Goal: Task Accomplishment & Management: Manage account settings

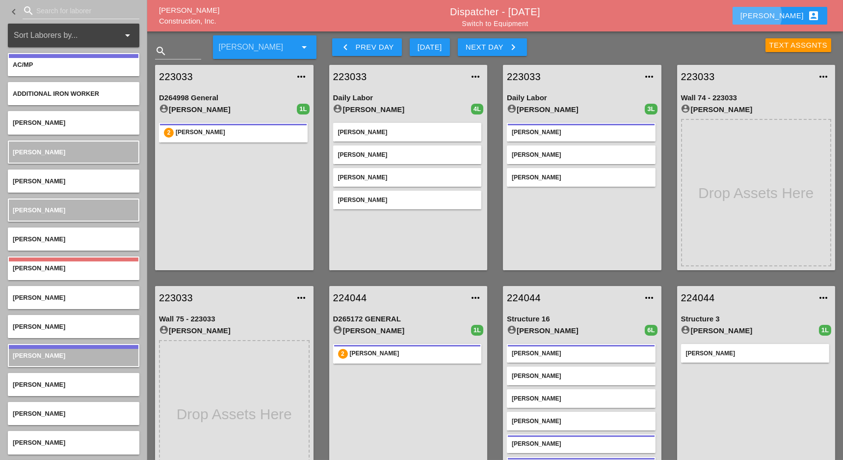
click at [803, 19] on div "Luca account_box" at bounding box center [780, 16] width 79 height 12
click at [689, 51] on div "Text Assgnts" at bounding box center [726, 43] width 231 height 29
click at [523, 25] on link "Switch to Equipment" at bounding box center [495, 24] width 66 height 8
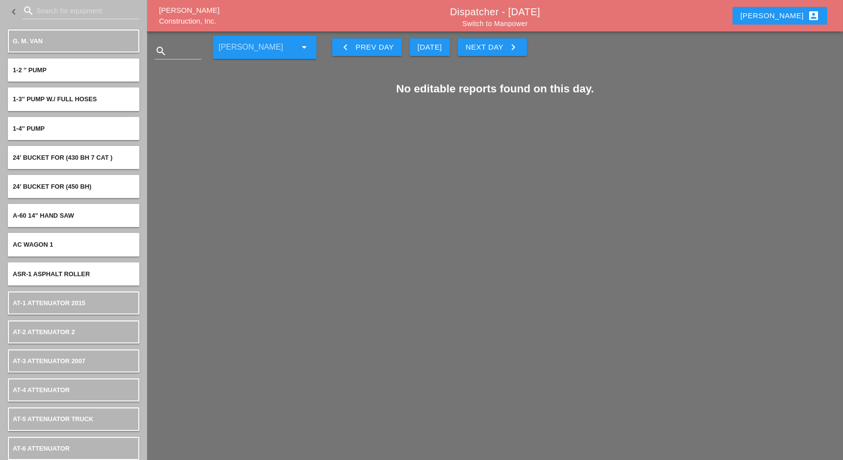
click at [794, 6] on div "Luca account_box" at bounding box center [780, 16] width 103 height 24
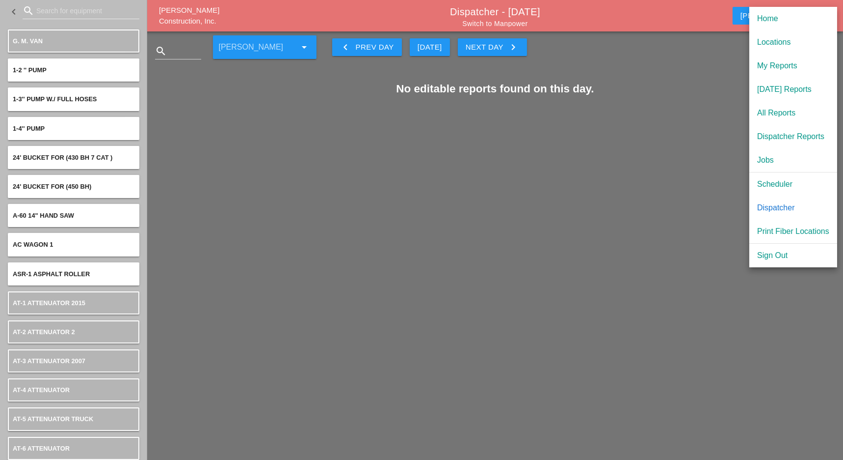
click at [779, 180] on div "Scheduler" at bounding box center [794, 184] width 72 height 12
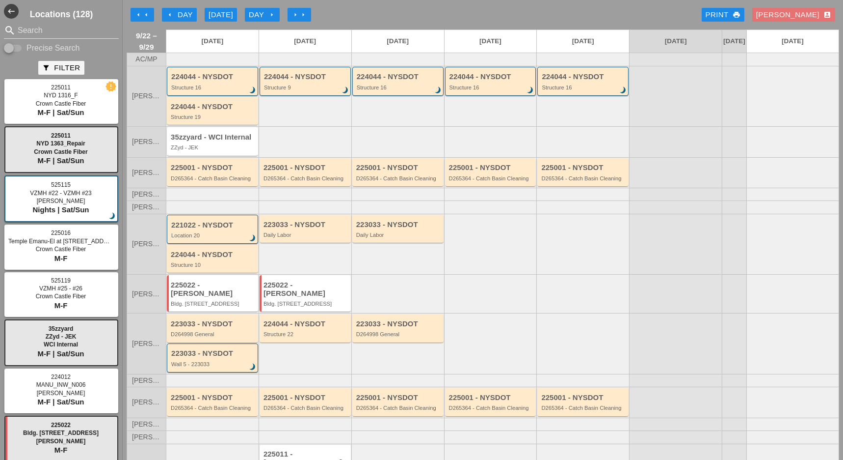
click at [148, 16] on icon "arrow_left" at bounding box center [146, 15] width 8 height 8
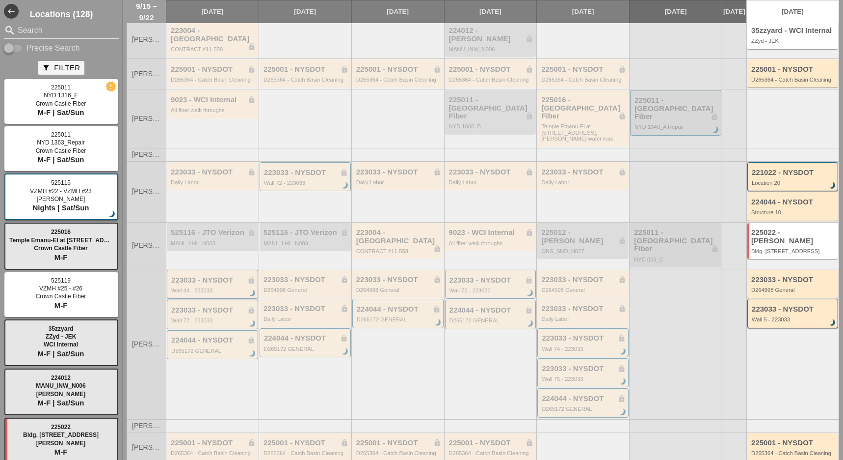
scroll to position [131, 0]
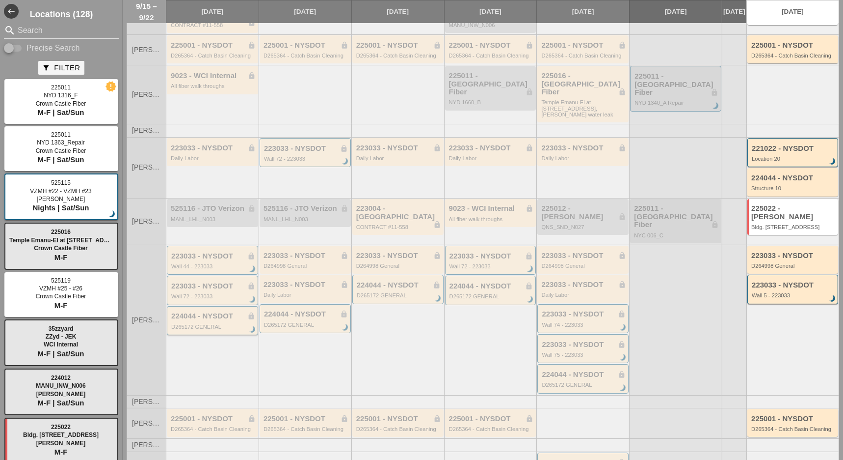
click at [204, 324] on div "D265172 GENERAL" at bounding box center [213, 327] width 84 height 6
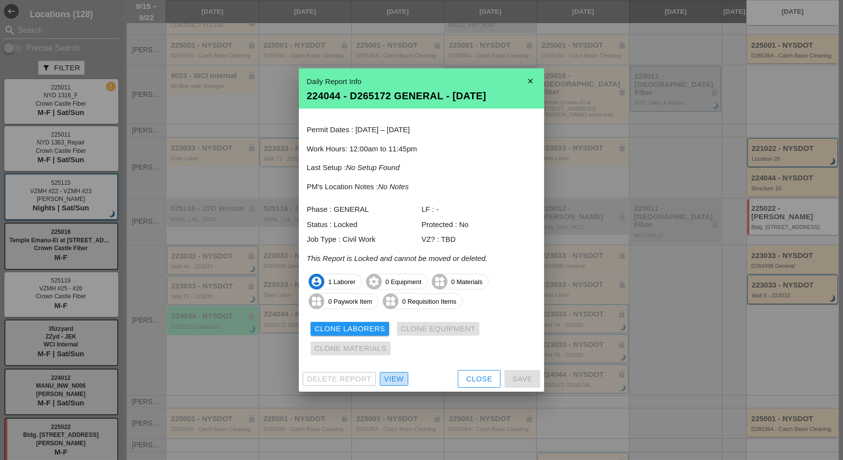
click at [394, 382] on div "View" at bounding box center [394, 378] width 20 height 11
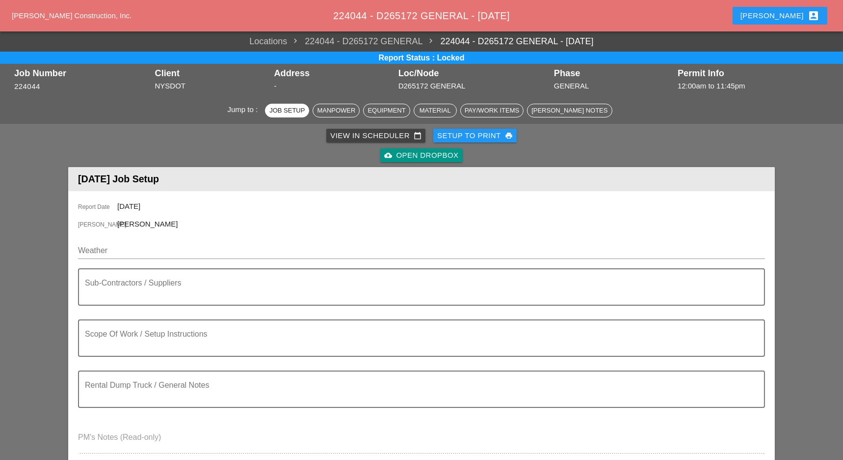
click at [497, 141] on button "Setup to Print print" at bounding box center [475, 136] width 83 height 14
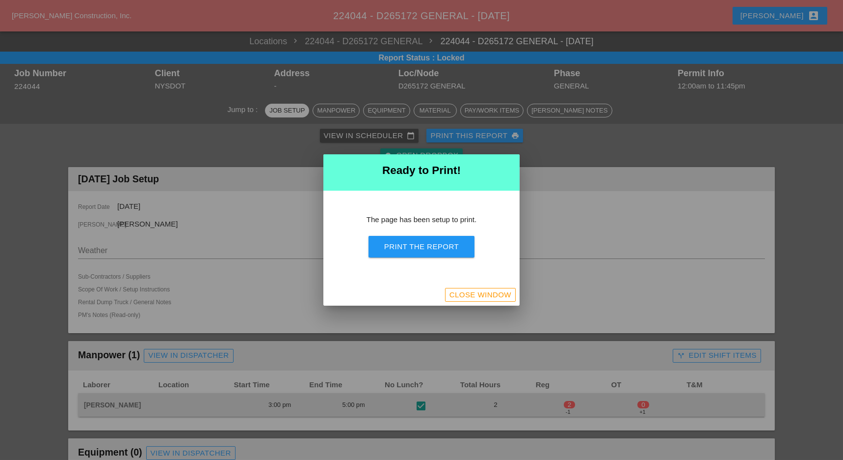
click at [458, 250] on div "Print the Report" at bounding box center [421, 246] width 75 height 11
click at [502, 295] on div "Close Window" at bounding box center [481, 294] width 62 height 11
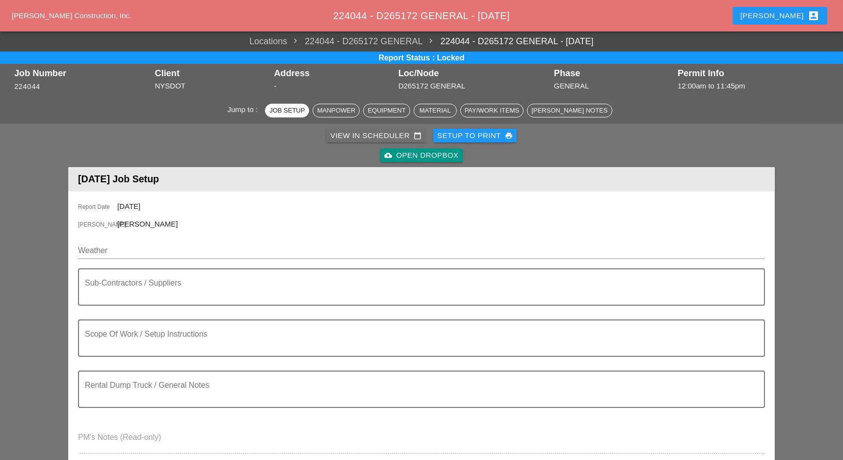
click at [376, 137] on div "View in Scheduler calendar_today" at bounding box center [375, 135] width 91 height 11
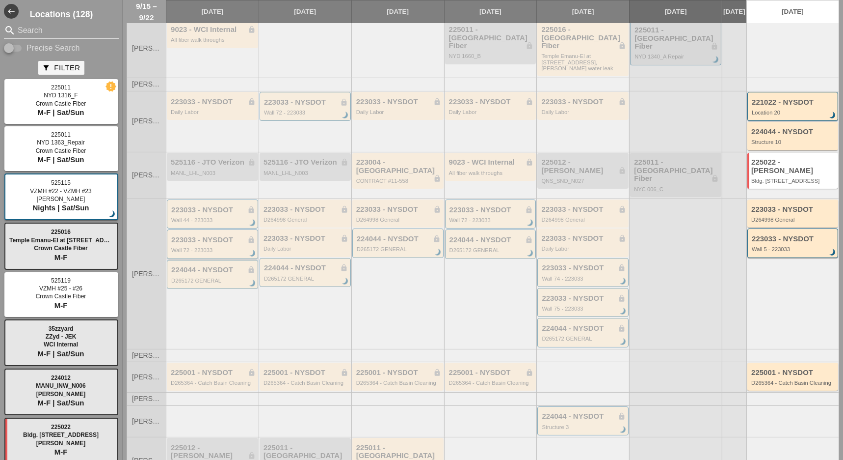
scroll to position [196, 0]
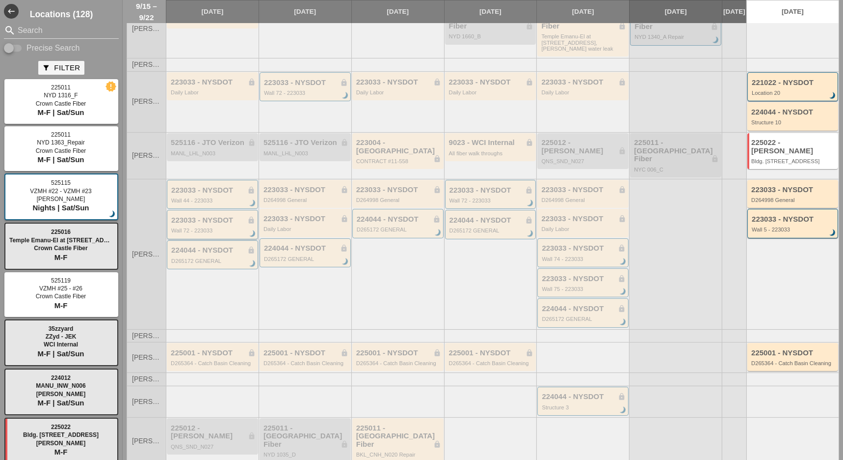
click at [213, 216] on div "223033 - NYSDOT lock" at bounding box center [213, 220] width 84 height 8
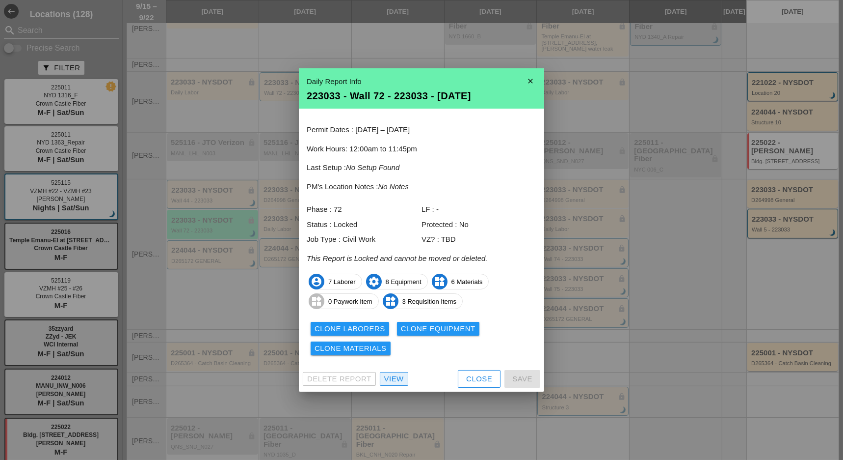
click at [390, 379] on div "View" at bounding box center [394, 378] width 20 height 11
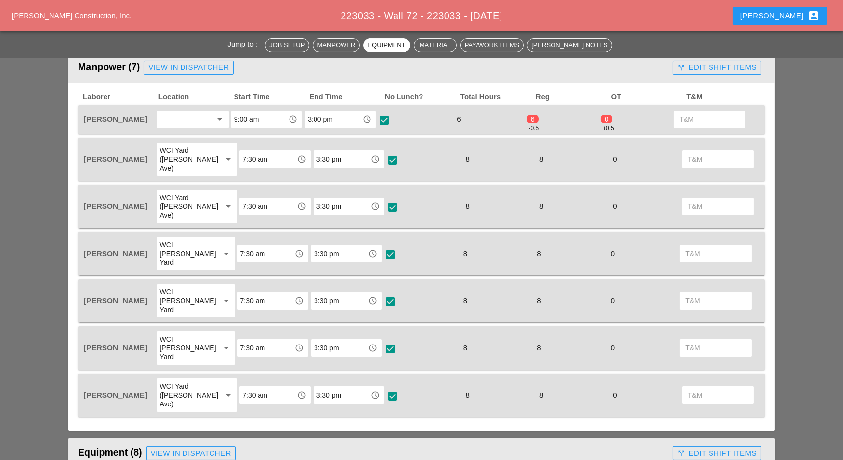
scroll to position [458, 0]
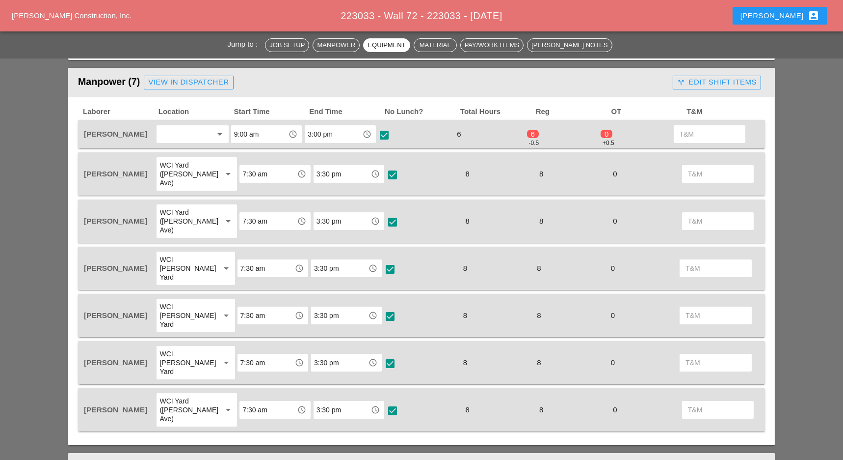
click at [696, 78] on div "call_split Edit Shift Items" at bounding box center [717, 82] width 80 height 11
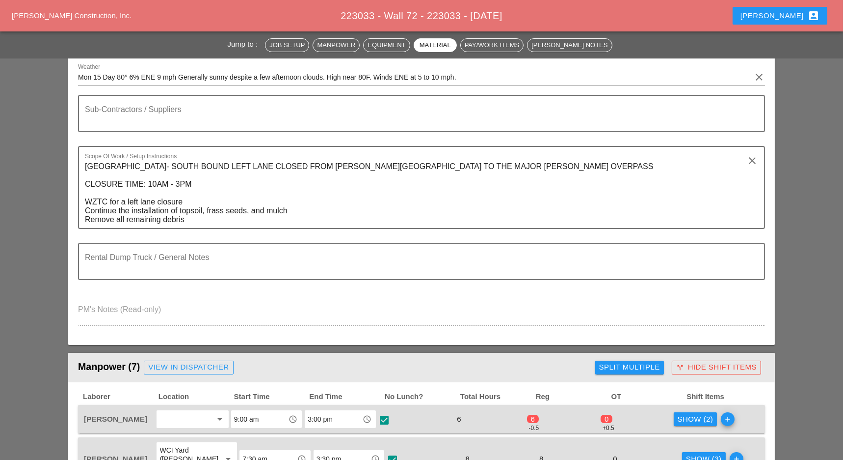
scroll to position [0, 0]
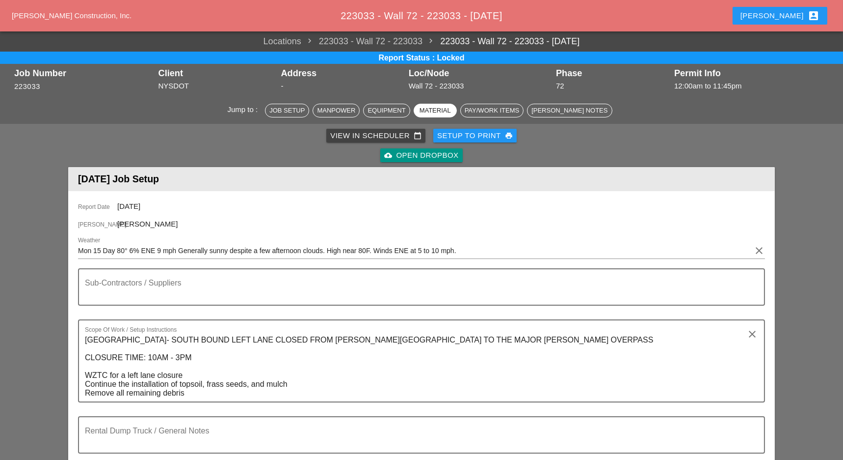
click at [485, 135] on div "Setup to Print print" at bounding box center [475, 135] width 76 height 11
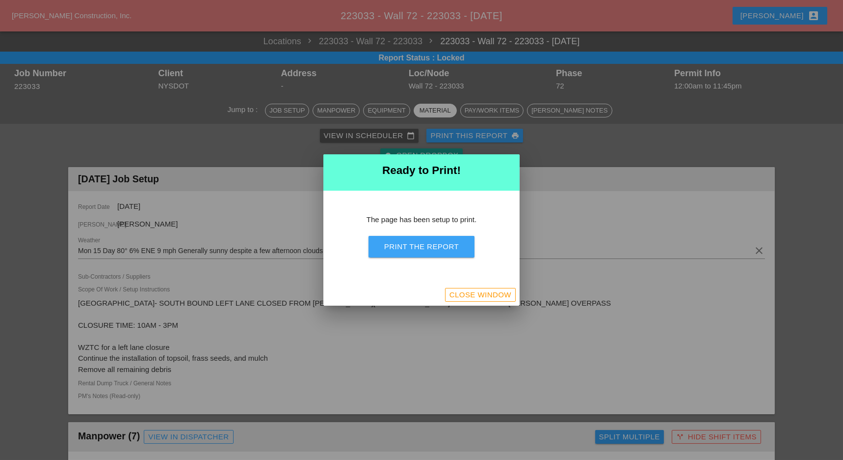
click at [445, 244] on div "Print the Report" at bounding box center [421, 246] width 75 height 11
drag, startPoint x: 488, startPoint y: 293, endPoint x: 424, endPoint y: 192, distance: 118.5
click at [488, 293] on div "Close Window" at bounding box center [481, 294] width 62 height 11
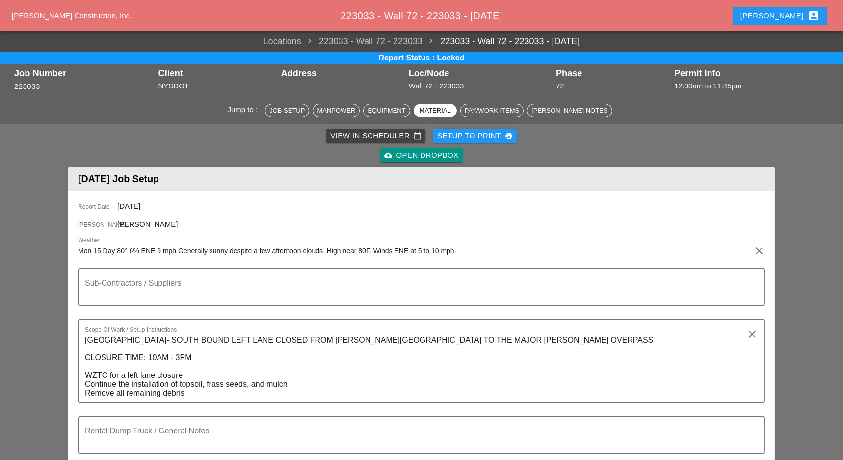
click at [366, 135] on div "View in Scheduler calendar_today" at bounding box center [375, 135] width 91 height 11
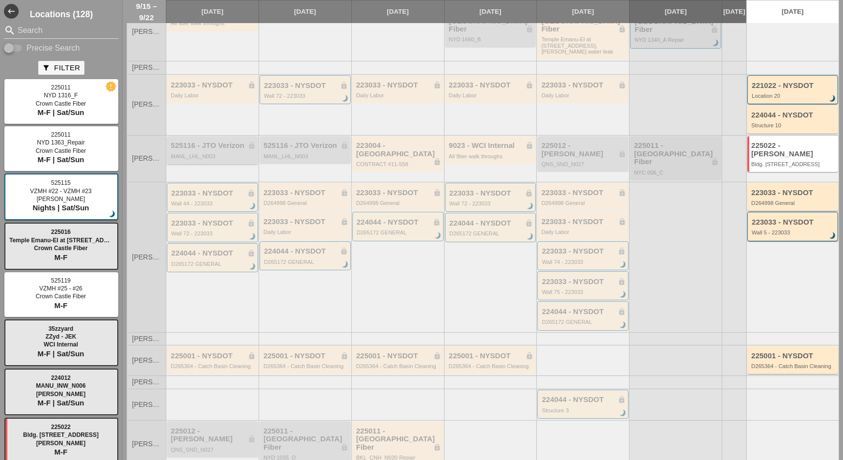
scroll to position [196, 0]
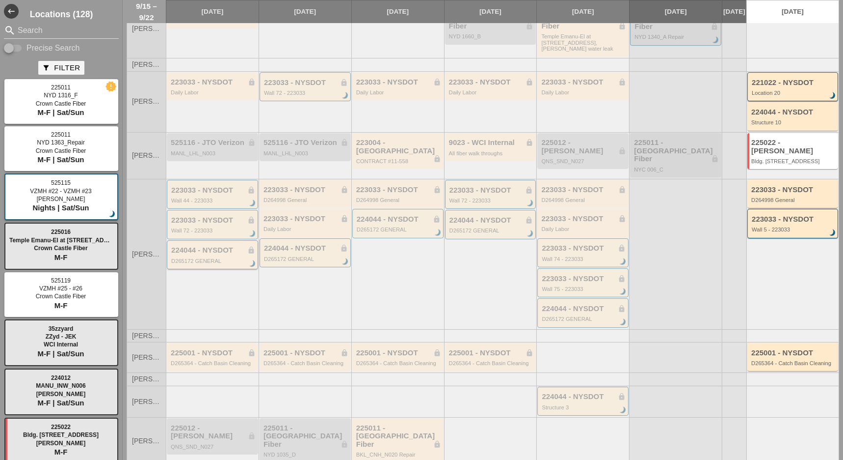
click at [212, 246] on div "224044 - NYSDOT lock" at bounding box center [213, 250] width 84 height 8
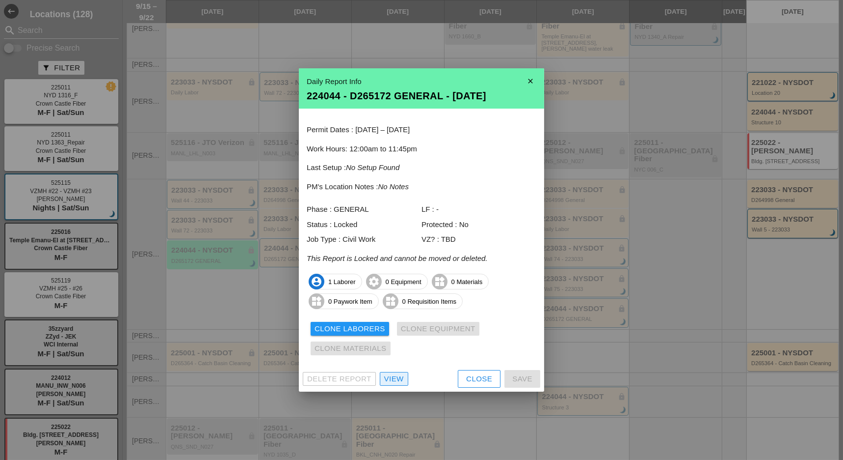
click at [393, 380] on div "View" at bounding box center [394, 378] width 20 height 11
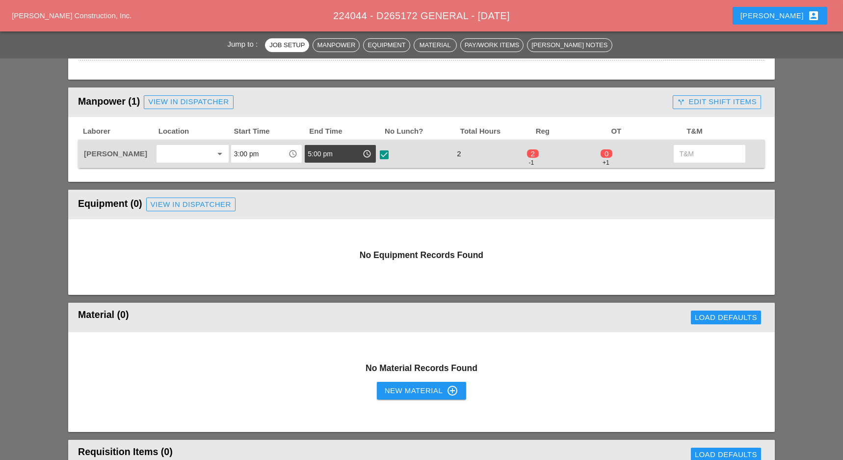
scroll to position [65, 0]
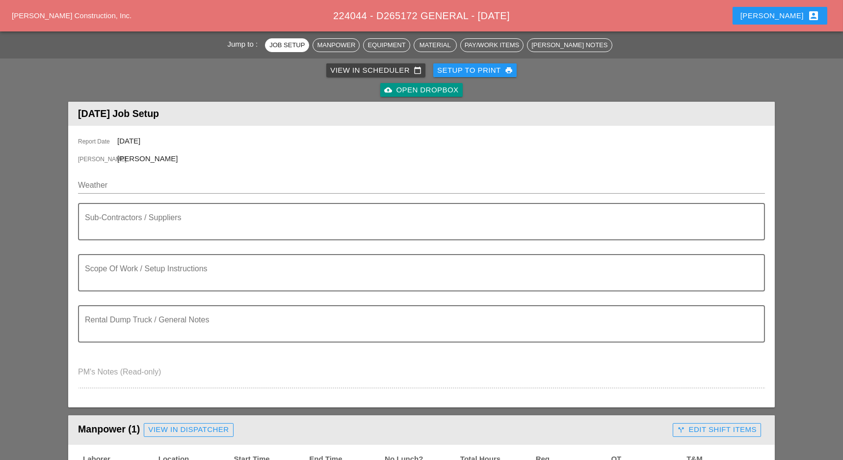
click at [491, 73] on div "Setup to Print print" at bounding box center [475, 70] width 76 height 11
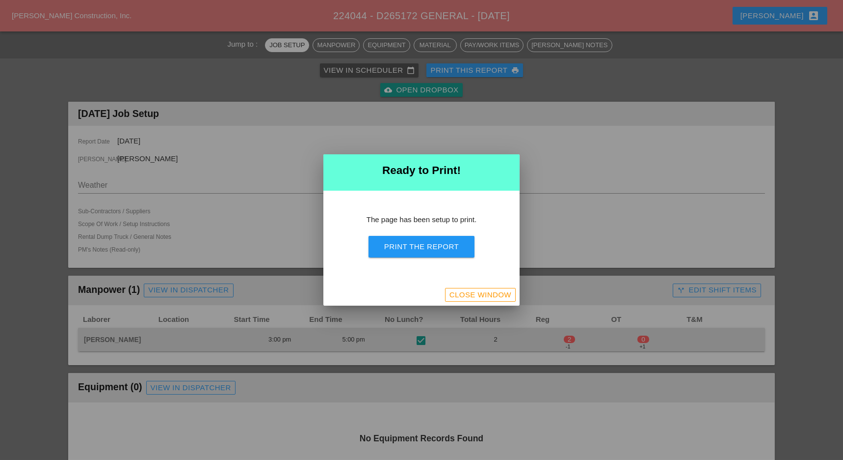
click at [437, 251] on div "Print the Report" at bounding box center [421, 246] width 75 height 11
click at [474, 296] on div "Close Window" at bounding box center [481, 294] width 62 height 11
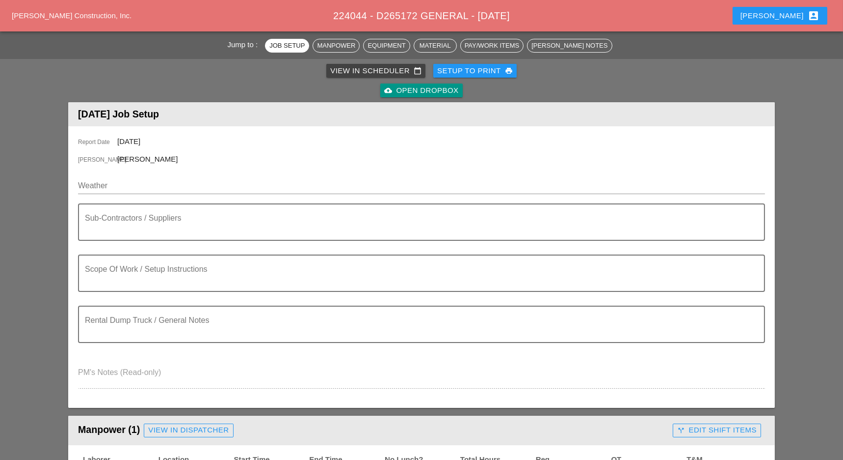
click at [345, 67] on div "View in Scheduler calendar_today" at bounding box center [375, 70] width 91 height 11
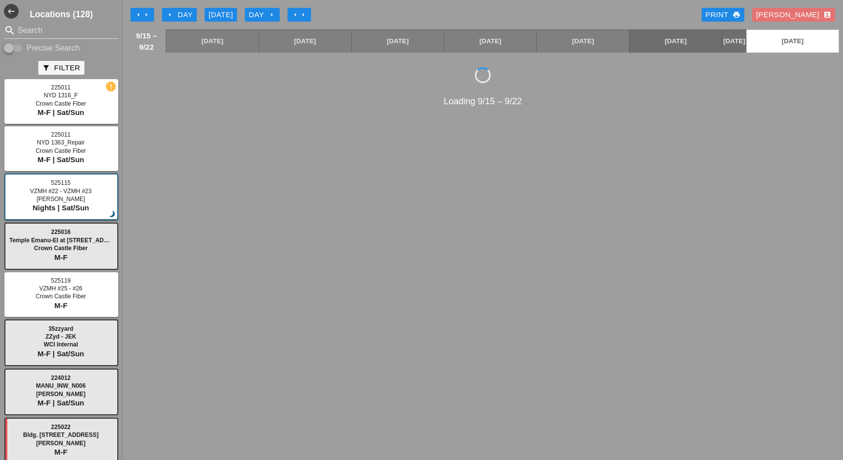
click at [268, 13] on div "Day arrow_right" at bounding box center [262, 14] width 27 height 11
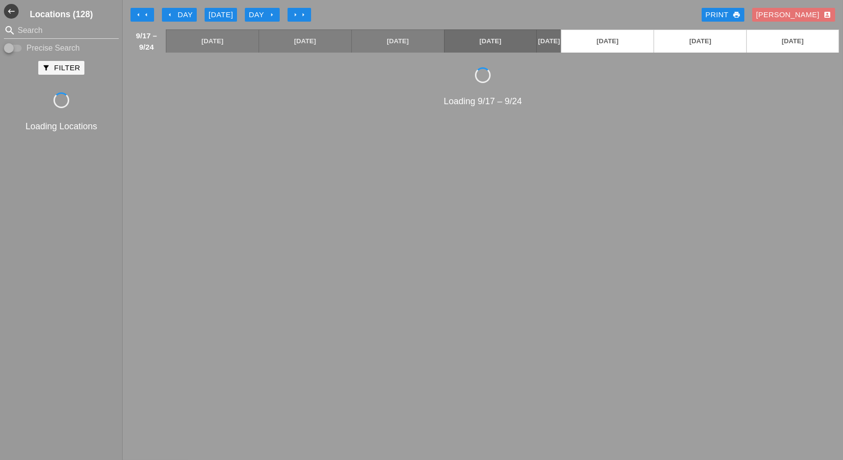
click at [185, 13] on div "arrow_left Day" at bounding box center [179, 14] width 27 height 11
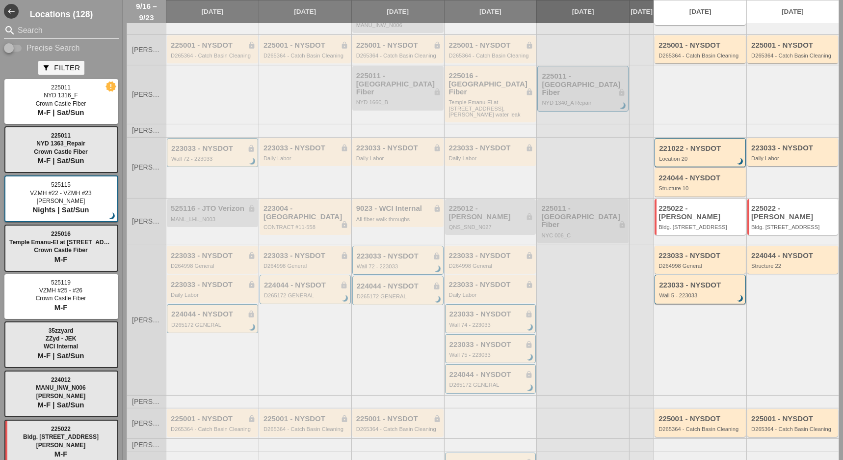
scroll to position [196, 0]
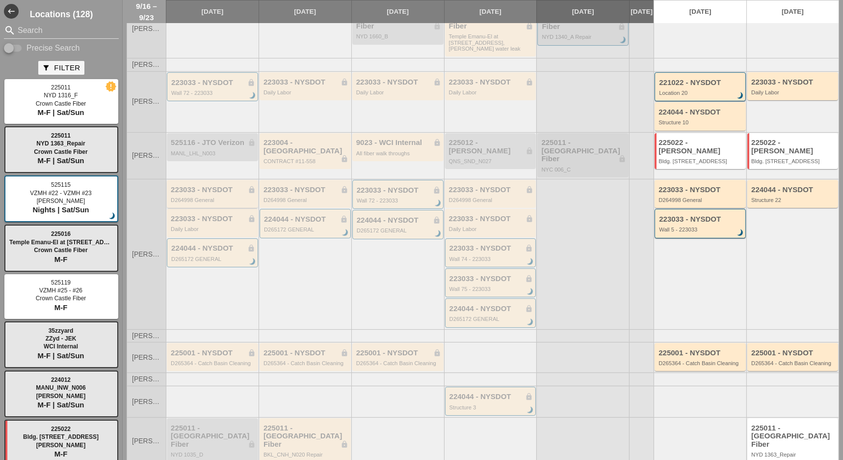
click at [207, 186] on div "223033 - NYSDOT lock" at bounding box center [213, 190] width 85 height 8
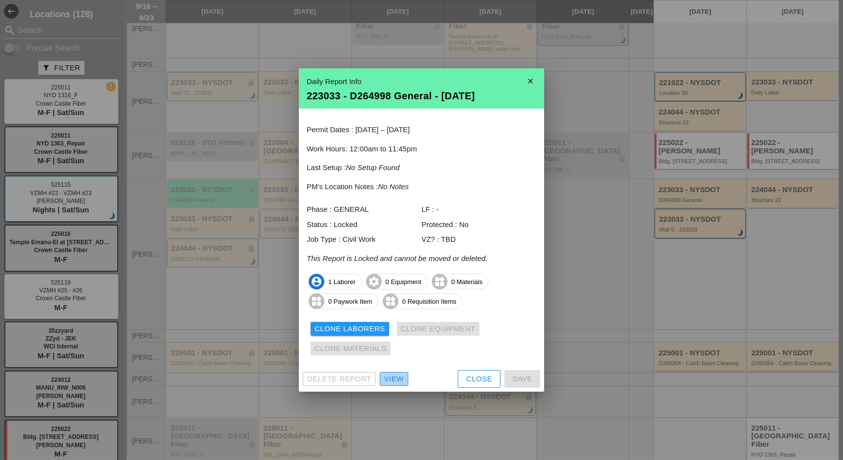
drag, startPoint x: 402, startPoint y: 379, endPoint x: 397, endPoint y: 368, distance: 12.1
click at [403, 379] on div "View" at bounding box center [394, 378] width 20 height 11
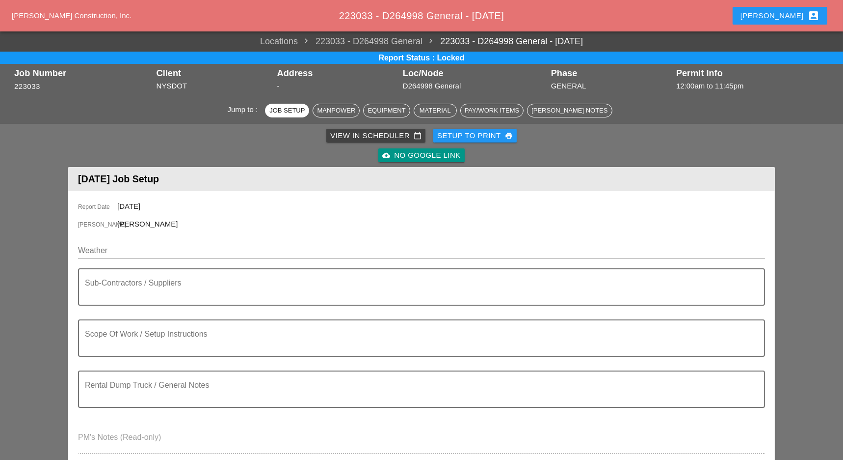
click at [484, 135] on div "Setup to Print print" at bounding box center [475, 135] width 76 height 11
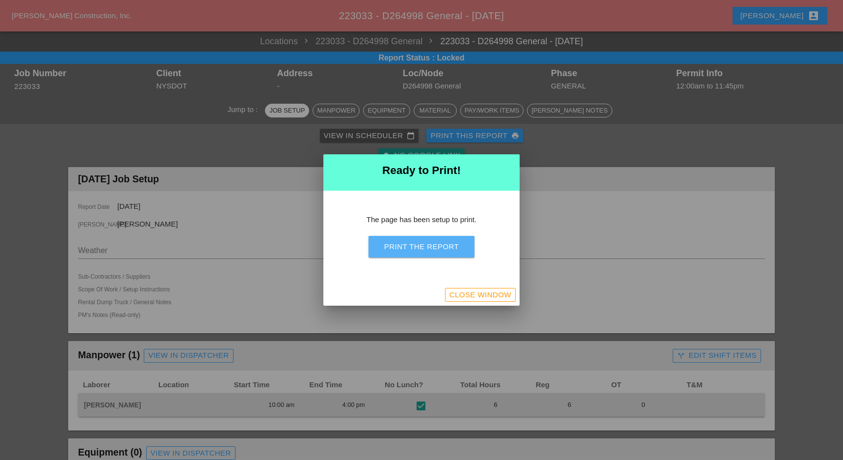
click at [451, 248] on div "Print the Report" at bounding box center [421, 246] width 75 height 11
click at [488, 294] on div "Close Window" at bounding box center [481, 294] width 62 height 11
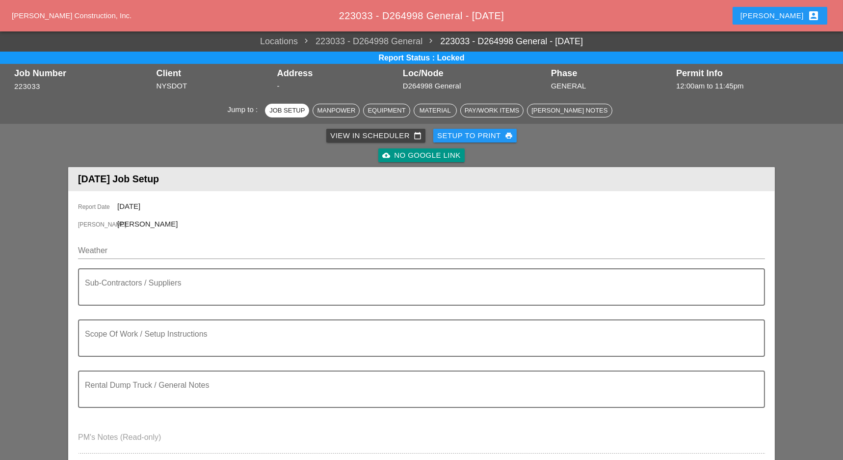
click at [370, 134] on div "View in Scheduler calendar_today" at bounding box center [375, 135] width 91 height 11
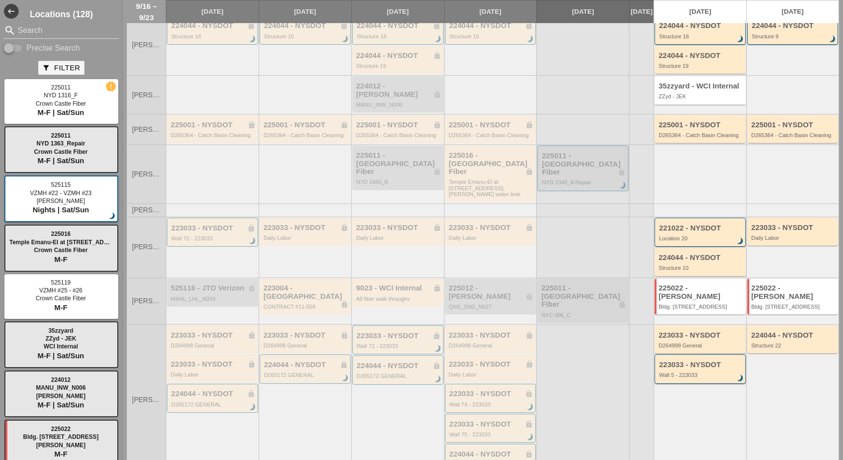
scroll to position [65, 0]
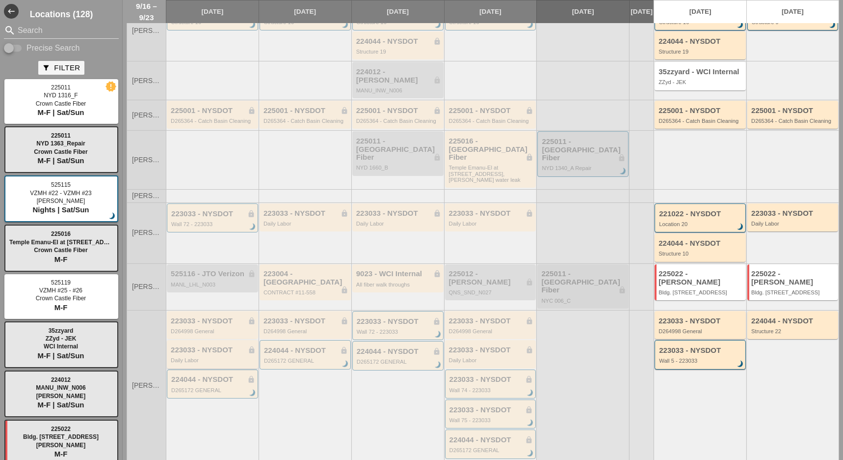
click at [208, 357] on div "Daily Labor" at bounding box center [213, 360] width 85 height 6
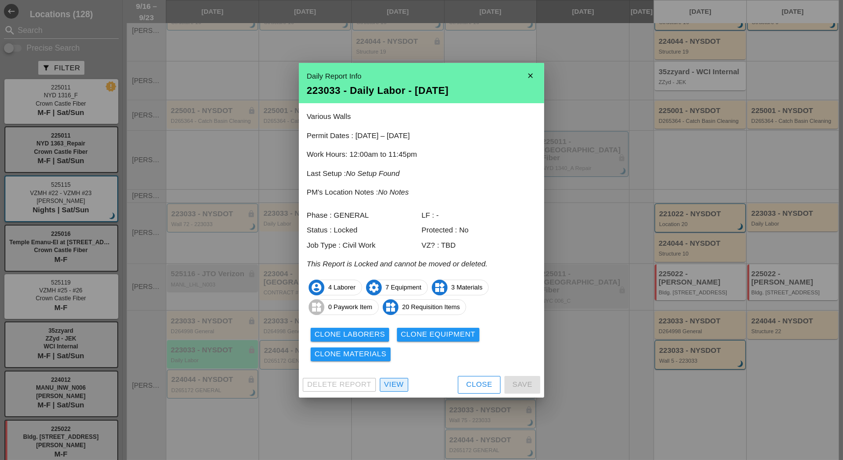
click at [389, 382] on div "View" at bounding box center [394, 384] width 20 height 11
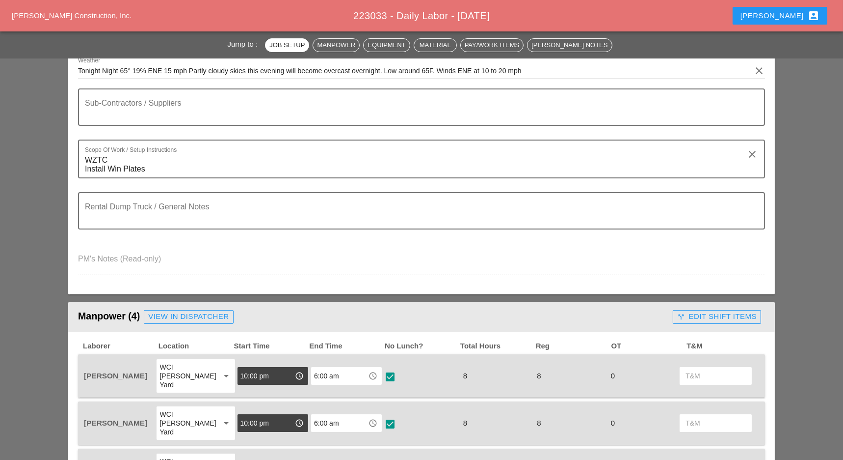
scroll to position [65, 0]
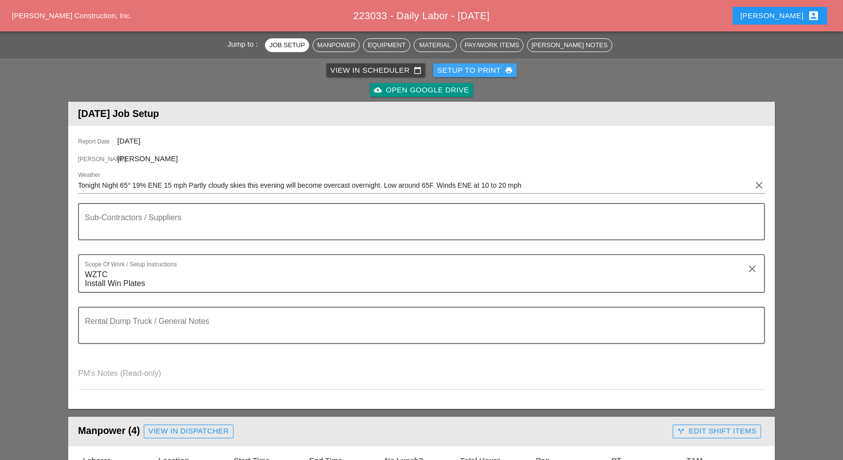
drag, startPoint x: 479, startPoint y: 67, endPoint x: 478, endPoint y: 89, distance: 22.1
click at [480, 67] on div "Setup to Print print" at bounding box center [475, 70] width 76 height 11
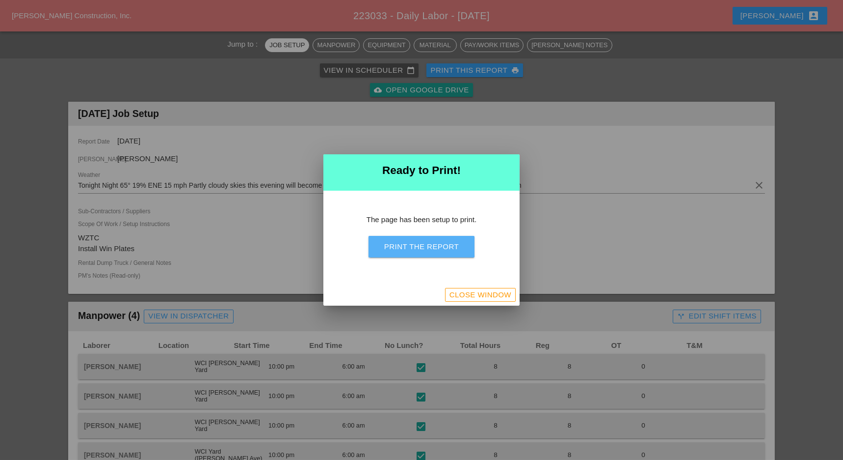
click at [439, 244] on div "Print the Report" at bounding box center [421, 246] width 75 height 11
click at [511, 294] on div "Close Window" at bounding box center [481, 294] width 62 height 11
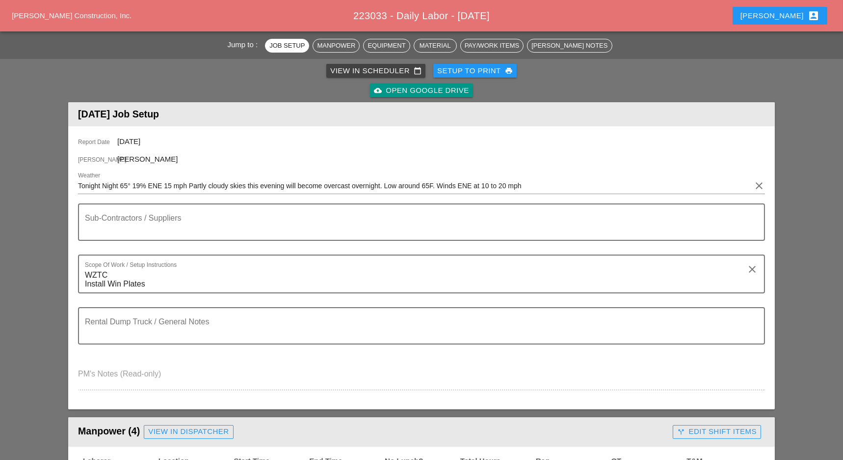
scroll to position [0, 0]
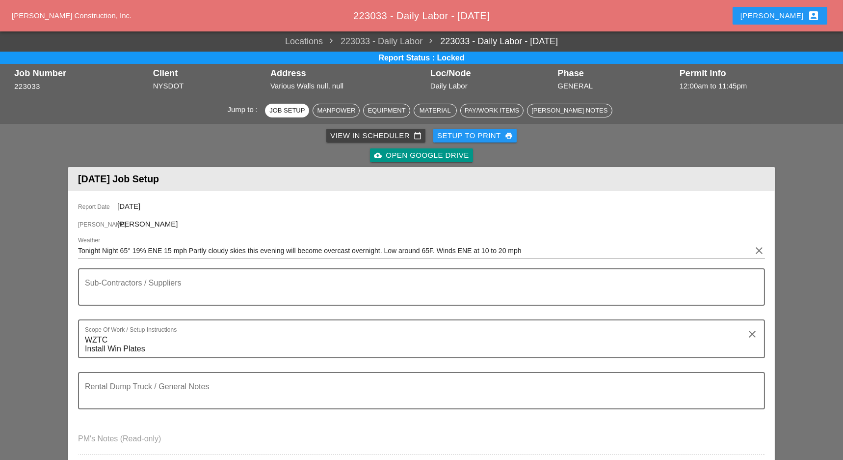
click at [372, 134] on div "View in Scheduler calendar_today" at bounding box center [375, 135] width 91 height 11
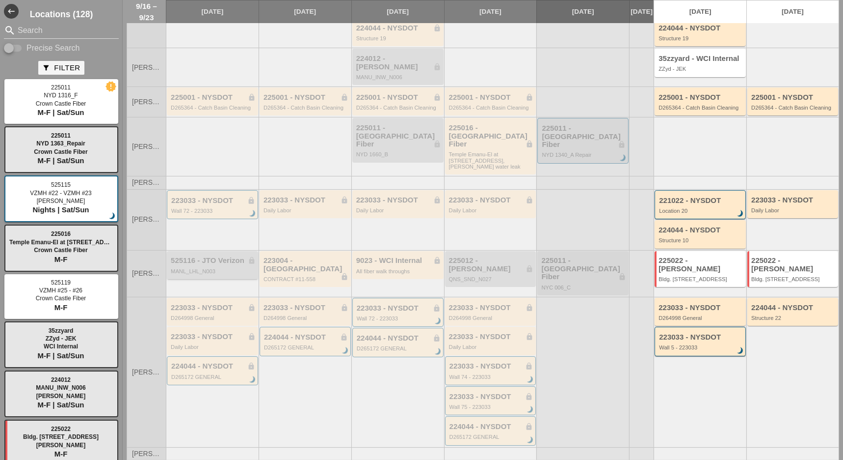
scroll to position [131, 0]
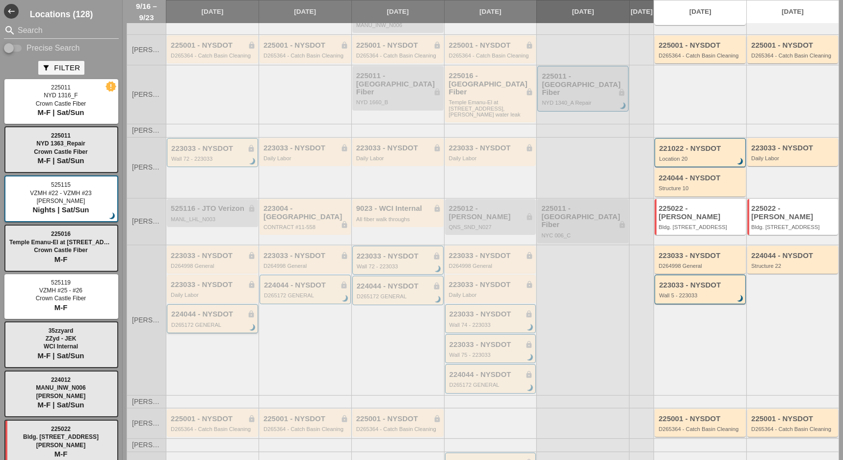
click at [218, 310] on div "224044 - NYSDOT lock" at bounding box center [213, 314] width 84 height 8
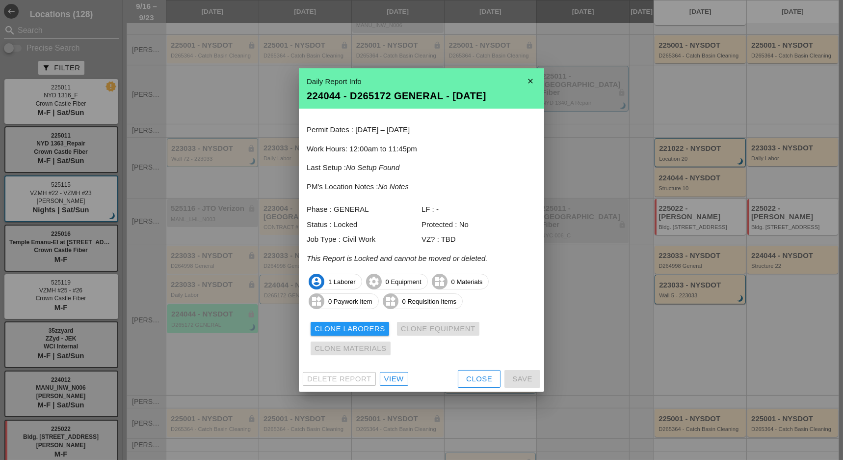
click at [397, 379] on div "View" at bounding box center [394, 378] width 20 height 11
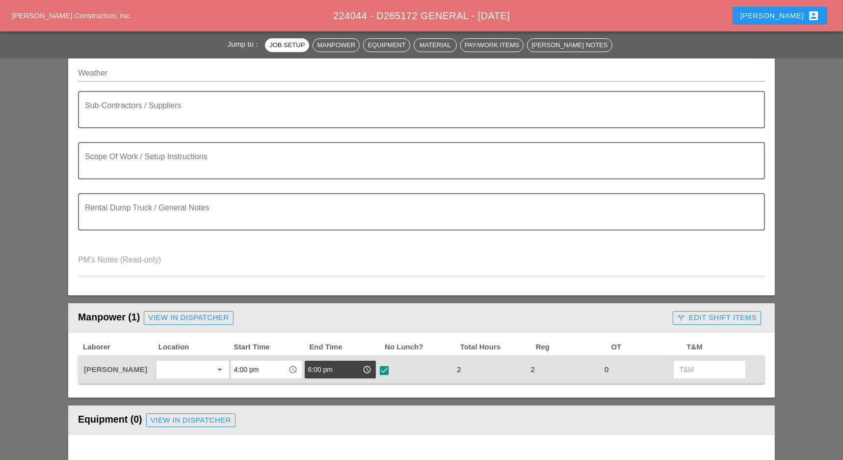
scroll to position [65, 0]
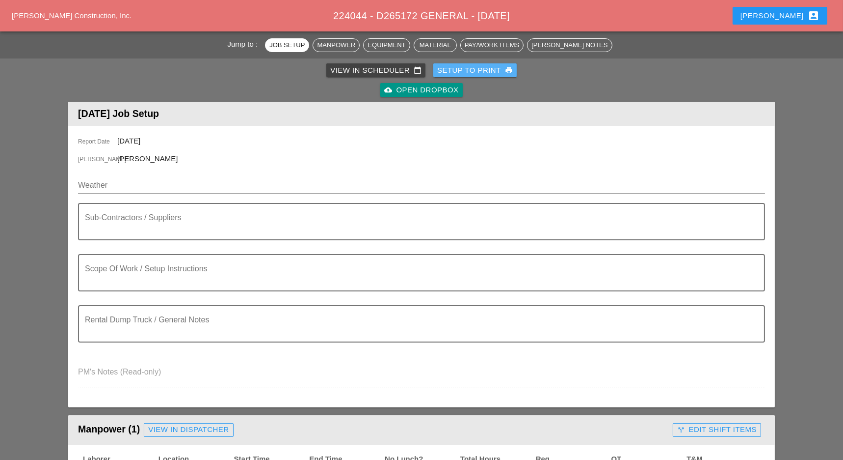
click at [479, 68] on div "Setup to Print print" at bounding box center [475, 70] width 76 height 11
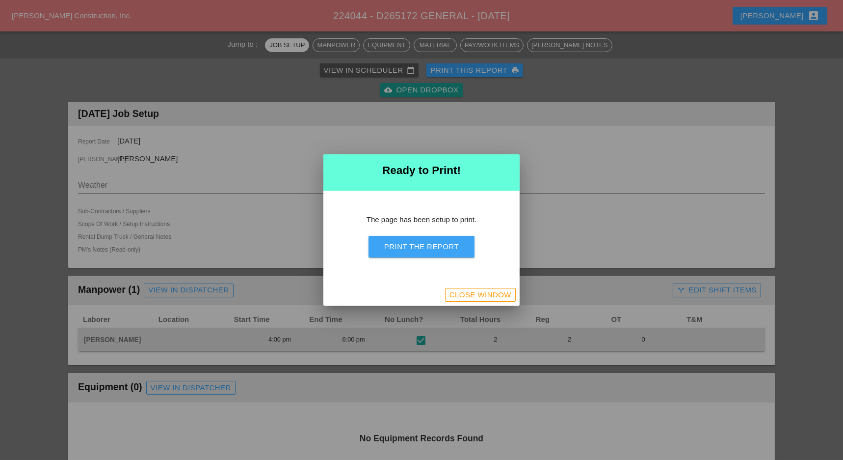
click at [431, 251] on div "Print the Report" at bounding box center [421, 246] width 75 height 11
click at [496, 293] on div "Close Window" at bounding box center [481, 294] width 62 height 11
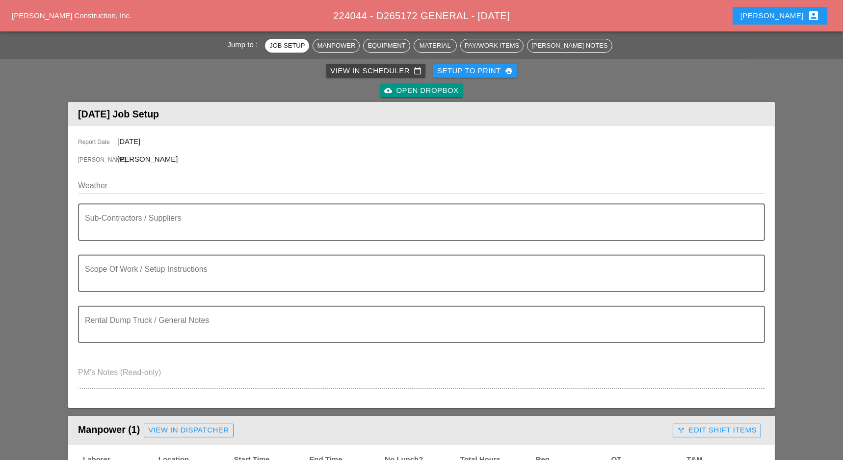
click at [366, 65] on div "View in Scheduler calendar_today" at bounding box center [375, 70] width 91 height 11
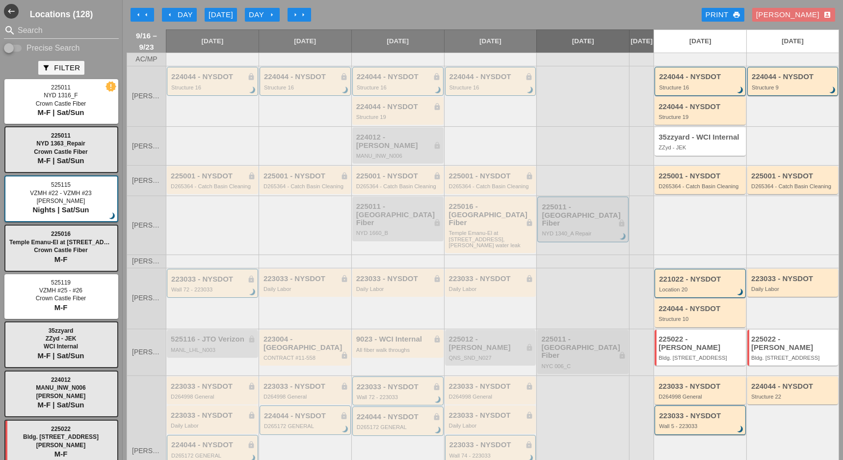
click at [272, 12] on icon "arrow_right" at bounding box center [272, 15] width 8 height 8
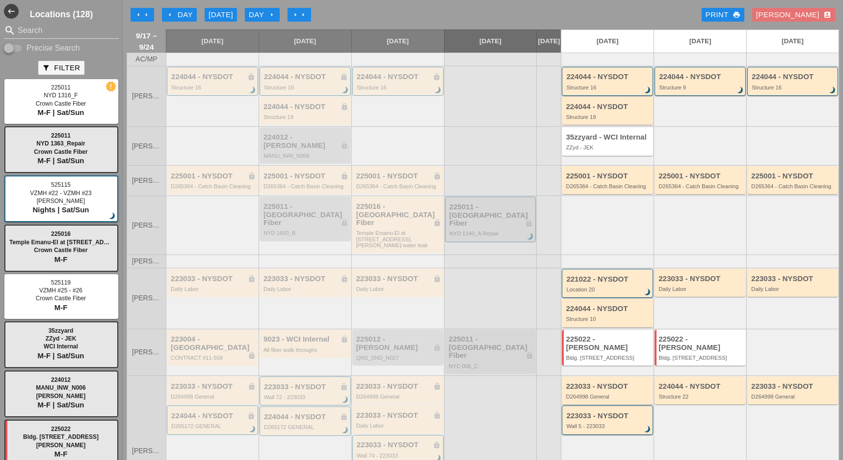
click at [147, 17] on icon "arrow_left" at bounding box center [146, 15] width 8 height 8
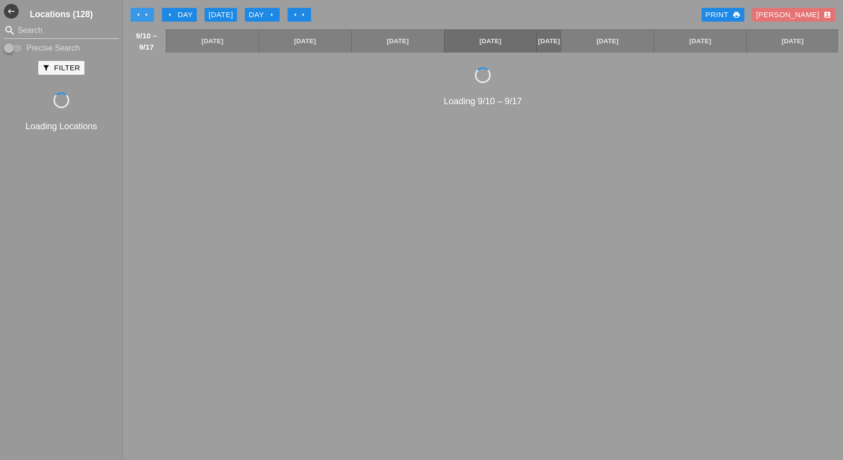
click at [147, 17] on icon "arrow_left" at bounding box center [146, 15] width 8 height 8
click at [148, 17] on icon "arrow_left" at bounding box center [146, 15] width 8 height 8
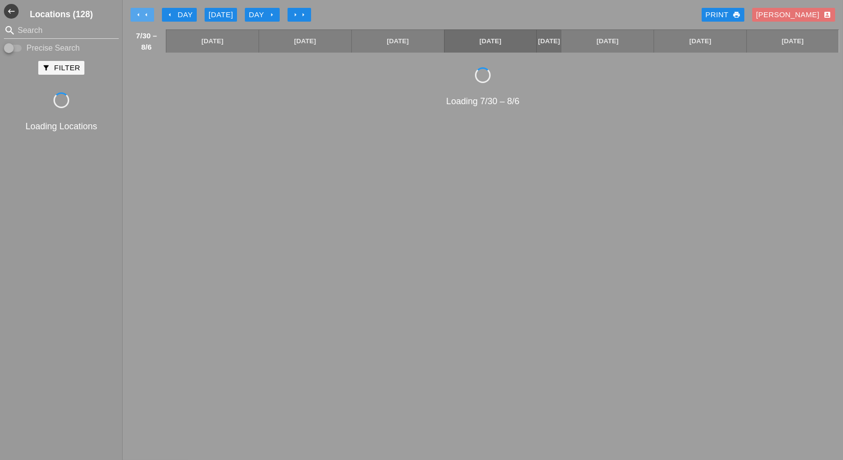
click at [148, 17] on icon "arrow_left" at bounding box center [146, 15] width 8 height 8
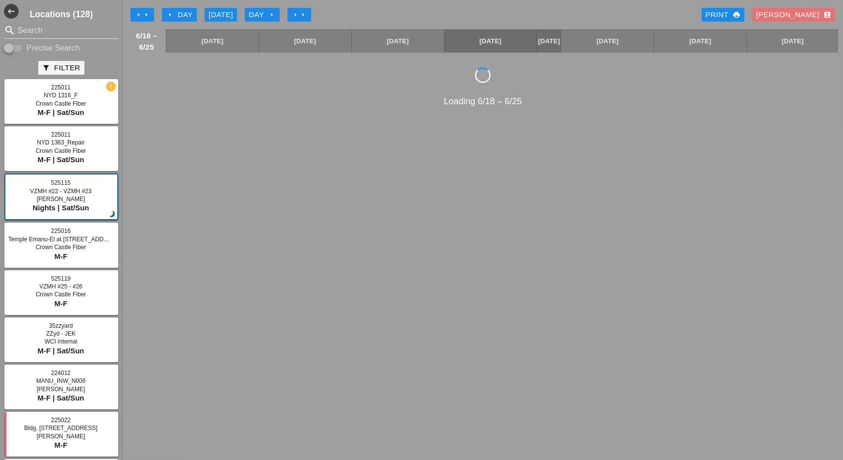
click at [299, 14] on icon "arrow_right" at bounding box center [296, 15] width 8 height 8
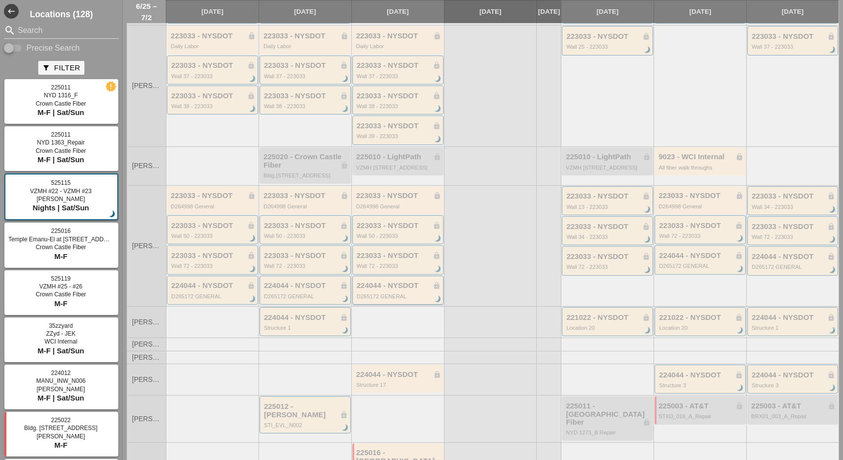
scroll to position [363, 0]
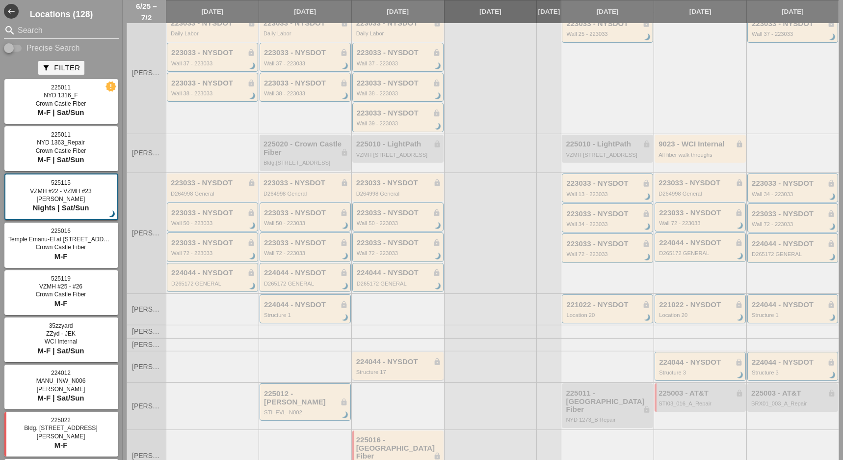
click at [388, 357] on div "224044 - NYSDOT lock" at bounding box center [398, 361] width 85 height 8
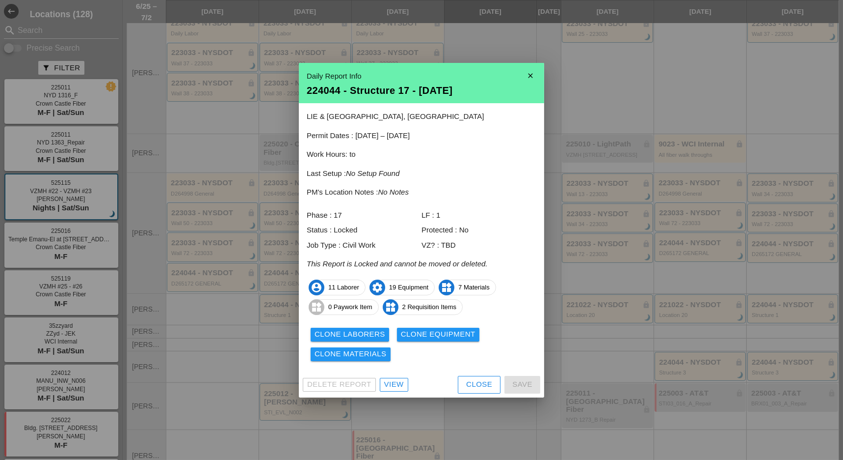
click at [391, 384] on div "View" at bounding box center [394, 384] width 20 height 11
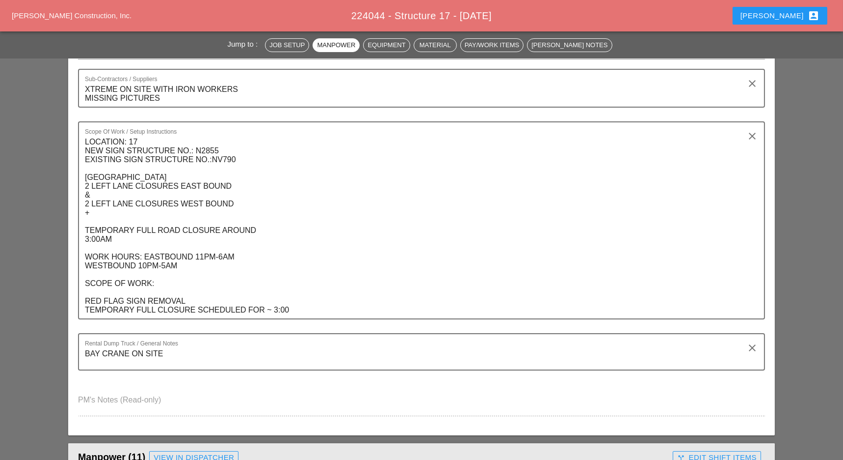
scroll to position [196, 0]
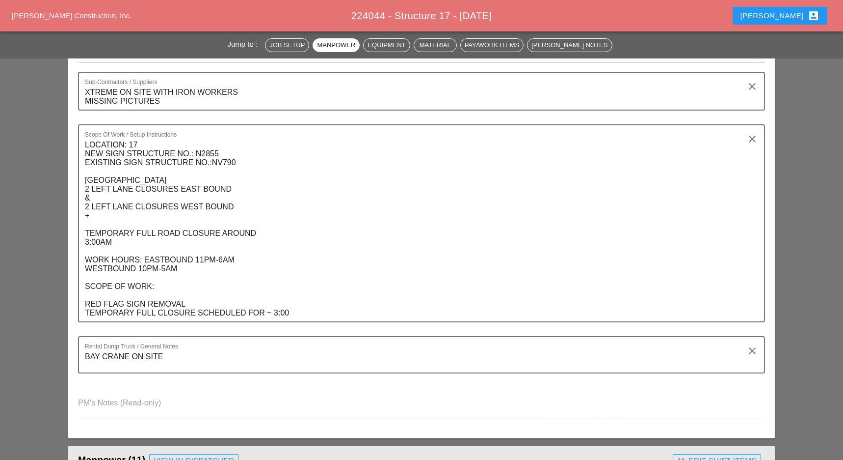
click at [801, 15] on div "Luca account_box" at bounding box center [780, 16] width 79 height 12
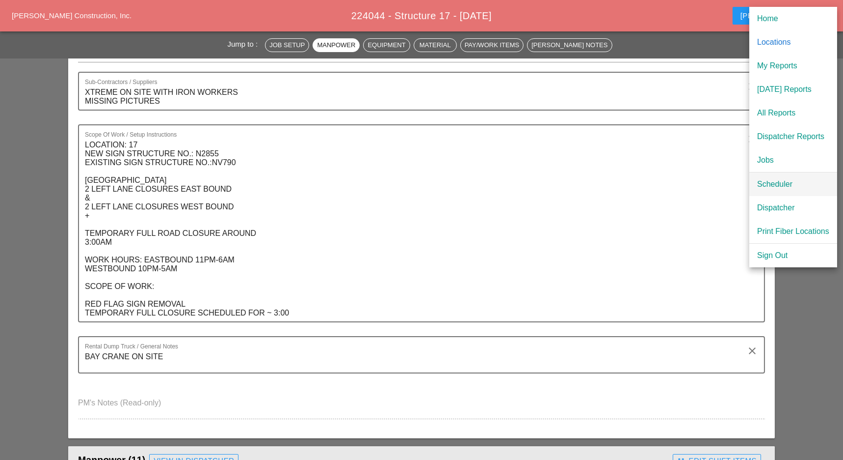
click at [774, 184] on div "Scheduler" at bounding box center [794, 184] width 72 height 12
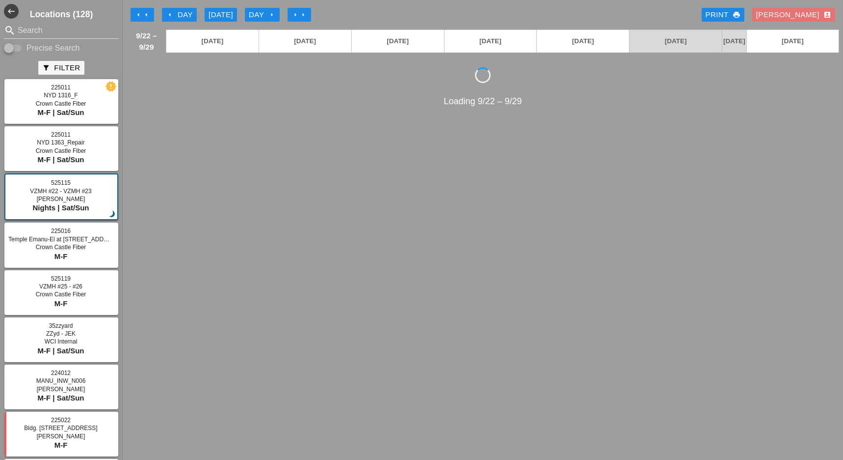
click at [147, 14] on icon "arrow_left" at bounding box center [146, 15] width 8 height 8
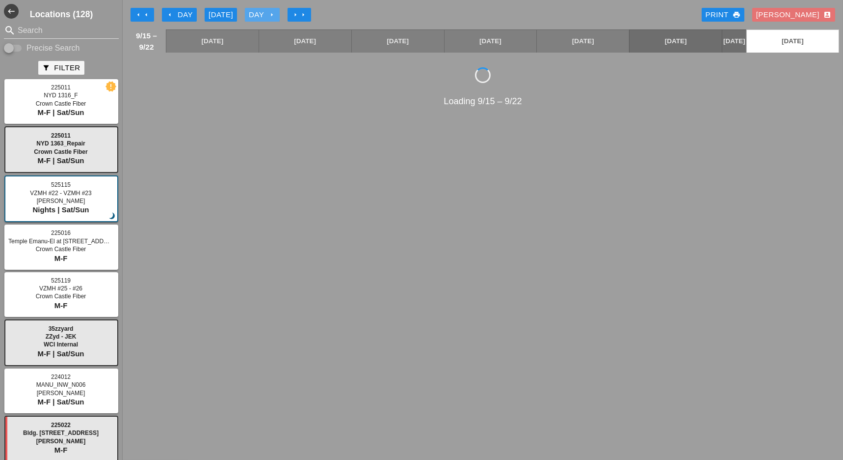
click at [263, 11] on div "Day arrow_right" at bounding box center [262, 14] width 27 height 11
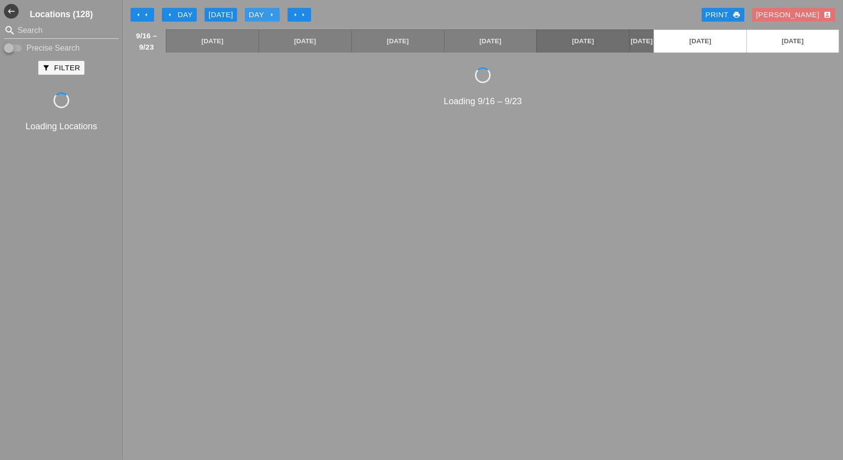
click at [263, 11] on div "Day arrow_right" at bounding box center [262, 14] width 27 height 11
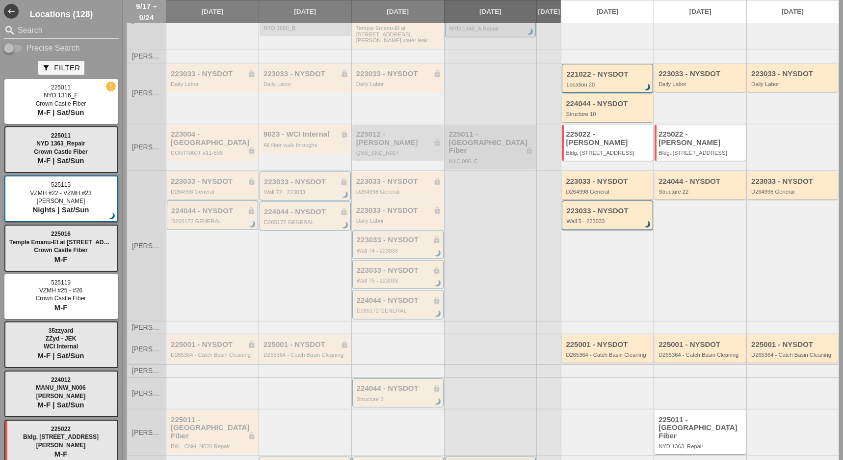
scroll to position [207, 0]
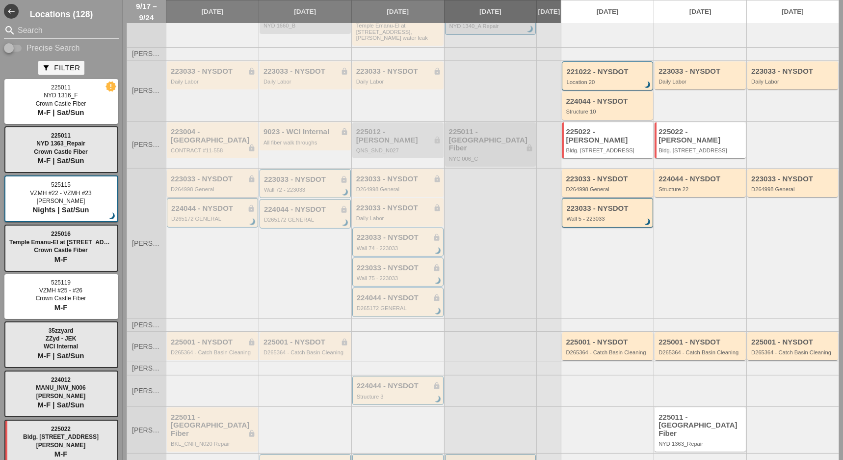
click at [216, 175] on div "223033 - NYSDOT lock" at bounding box center [213, 179] width 85 height 8
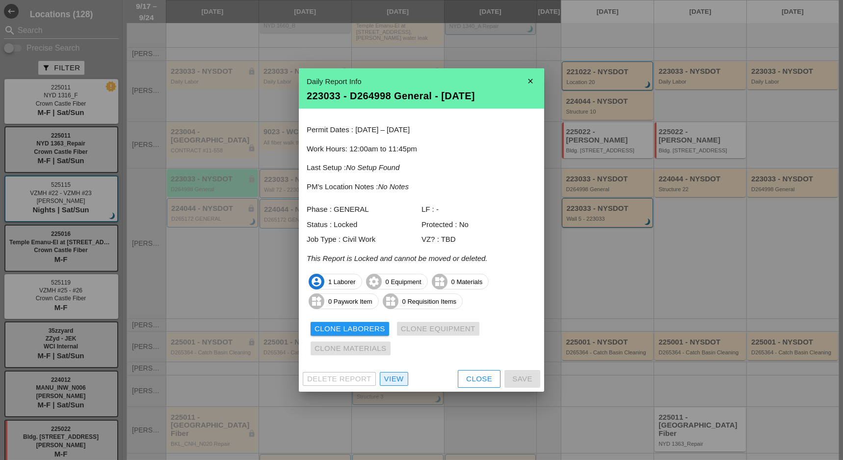
drag, startPoint x: 396, startPoint y: 377, endPoint x: 381, endPoint y: 363, distance: 19.5
click at [397, 377] on div "View" at bounding box center [394, 378] width 20 height 11
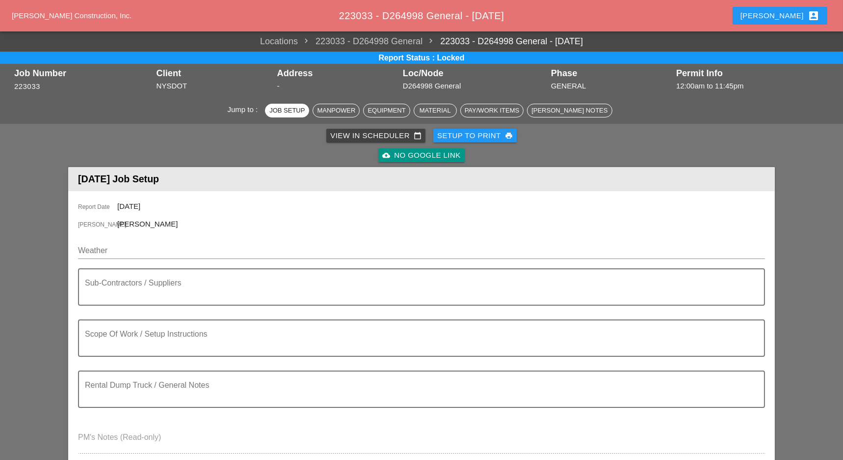
click at [490, 135] on div "Setup to Print print" at bounding box center [475, 135] width 76 height 11
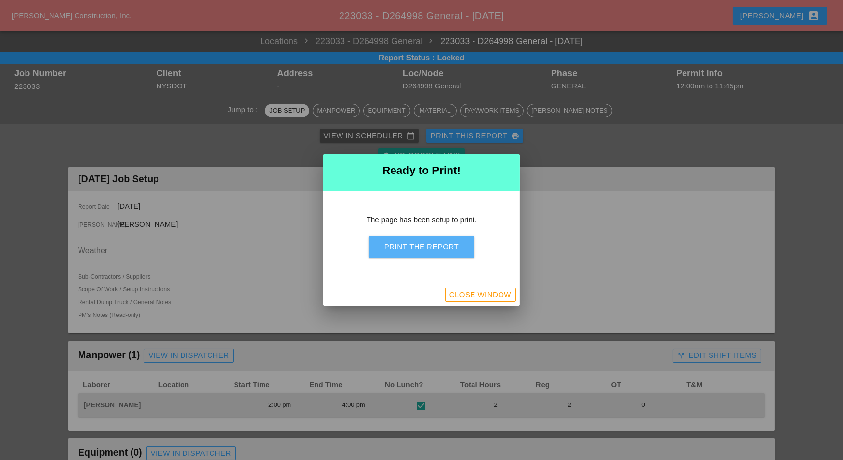
drag, startPoint x: 450, startPoint y: 246, endPoint x: 458, endPoint y: 295, distance: 49.2
click at [451, 246] on div "Print the Report" at bounding box center [421, 246] width 75 height 11
click at [496, 297] on div "Close Window" at bounding box center [481, 294] width 62 height 11
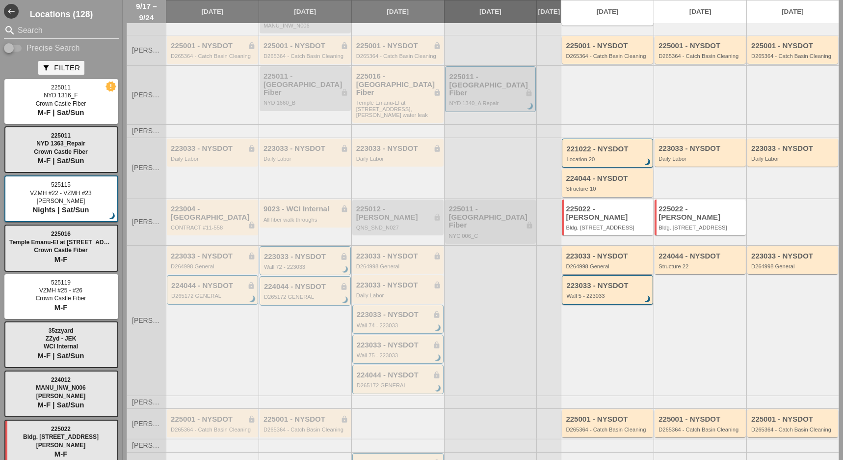
scroll to position [131, 0]
click at [205, 281] on div "224044 - NYSDOT lock D265172 GENERAL brightness_3" at bounding box center [213, 290] width 84 height 18
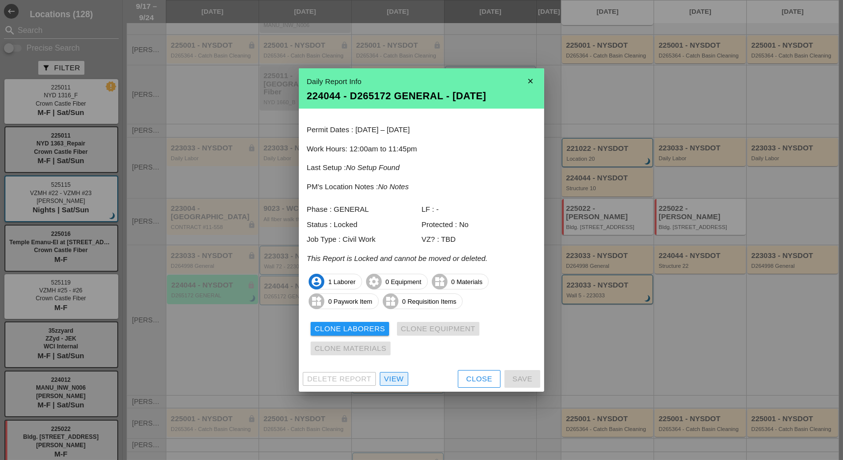
click at [395, 381] on div "View" at bounding box center [394, 378] width 20 height 11
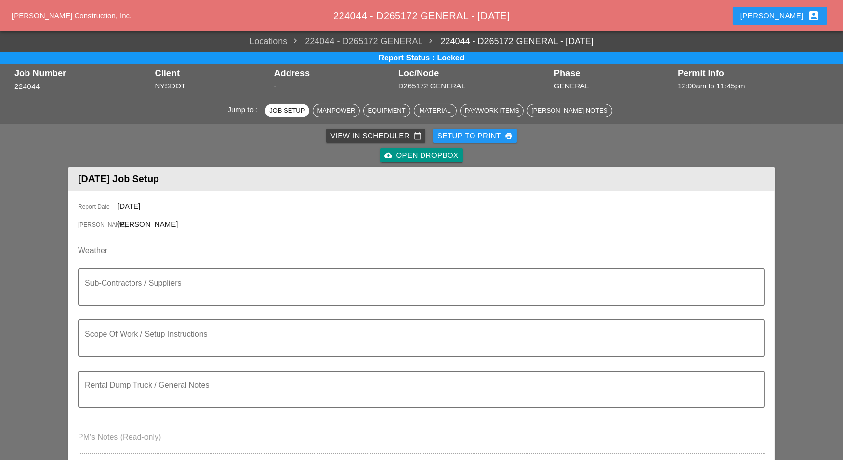
click at [488, 133] on div "Setup to Print print" at bounding box center [475, 135] width 76 height 11
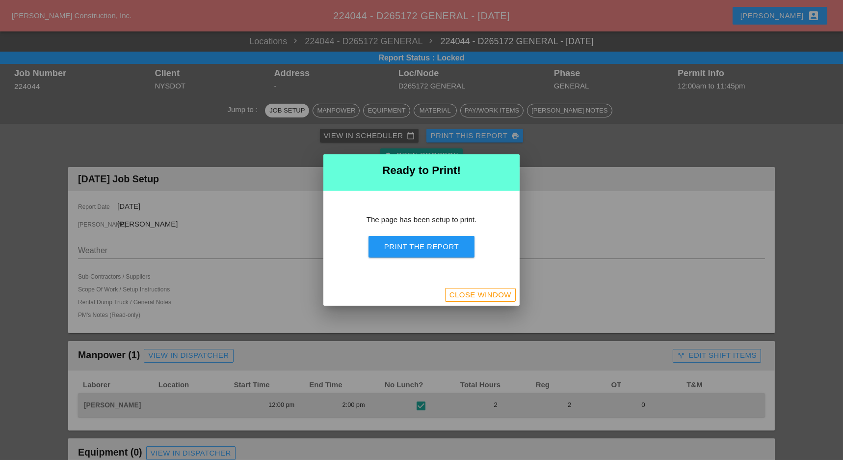
click at [446, 250] on div "Print the Report" at bounding box center [421, 246] width 75 height 11
click at [502, 296] on div "Close Window" at bounding box center [481, 294] width 62 height 11
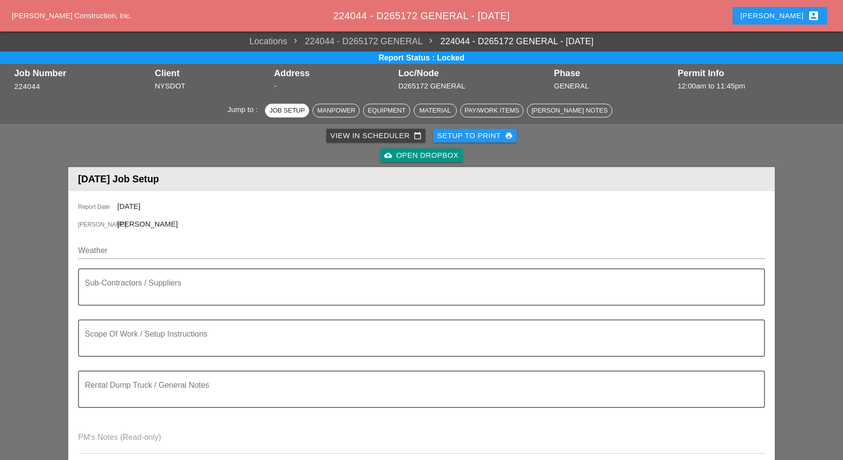
click at [373, 133] on div "View in Scheduler calendar_today" at bounding box center [375, 135] width 91 height 11
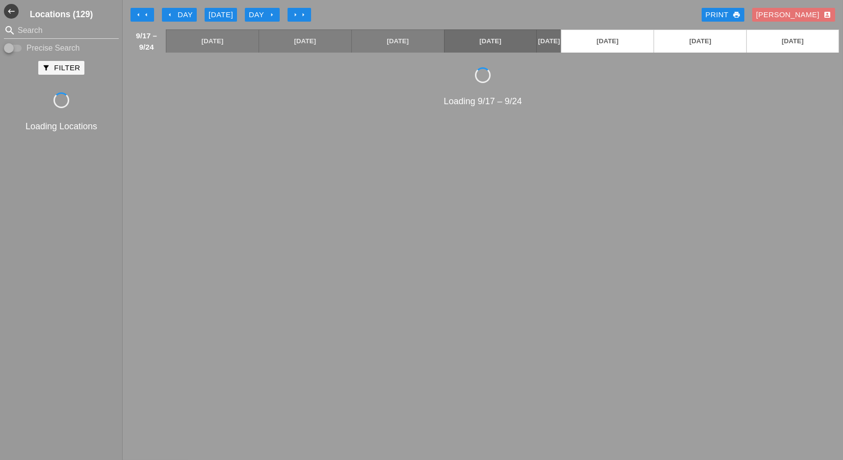
click at [258, 11] on div "Day arrow_right" at bounding box center [262, 14] width 27 height 11
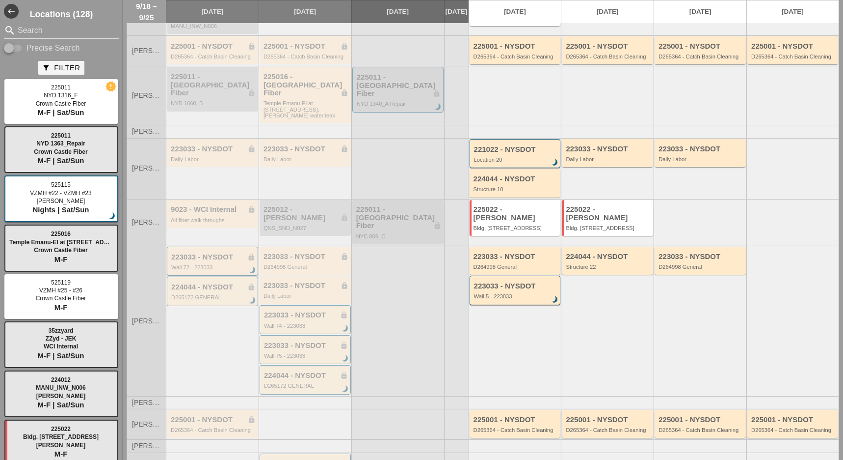
scroll to position [131, 0]
click at [206, 252] on div "223033 - NYSDOT lock Wall 72 - 223033 brightness_3" at bounding box center [213, 261] width 84 height 18
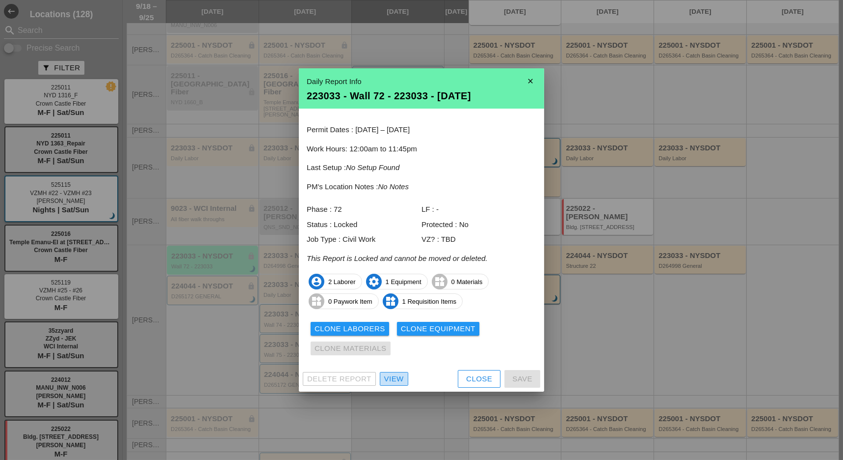
click at [396, 381] on div "View" at bounding box center [394, 378] width 20 height 11
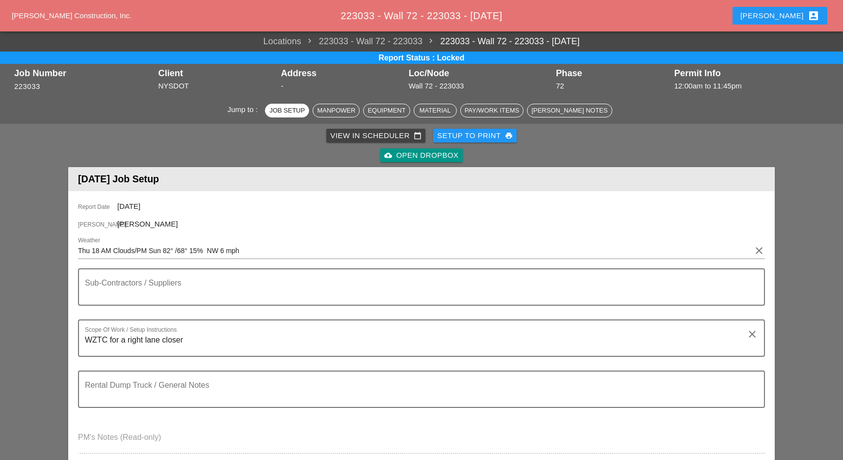
click at [464, 132] on div "Setup to Print print" at bounding box center [475, 135] width 76 height 11
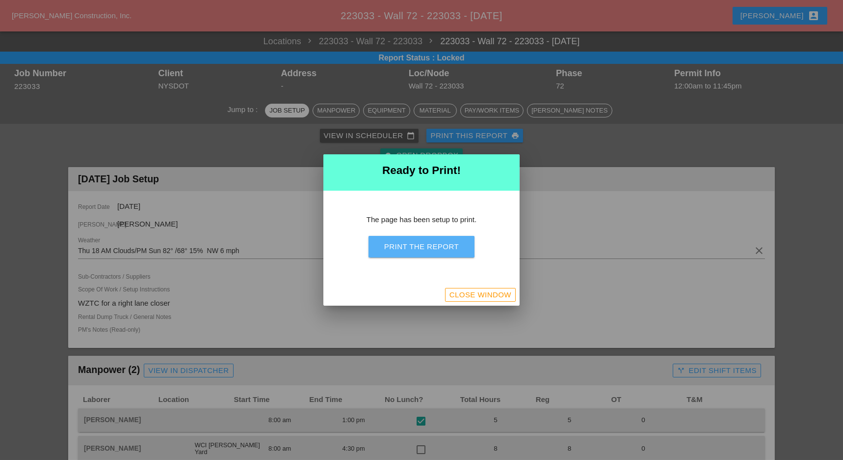
click at [423, 246] on div "Print the Report" at bounding box center [421, 246] width 75 height 11
click at [498, 296] on div "Close Window" at bounding box center [481, 294] width 62 height 11
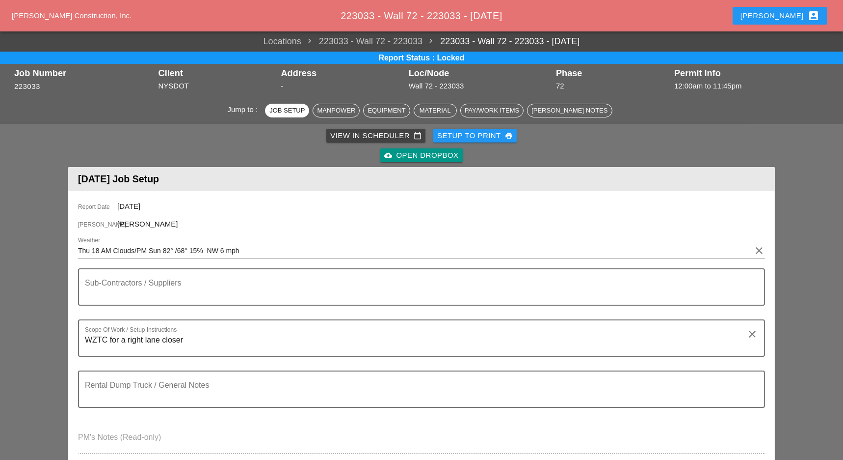
click at [355, 130] on div "View in Scheduler calendar_today" at bounding box center [375, 135] width 91 height 11
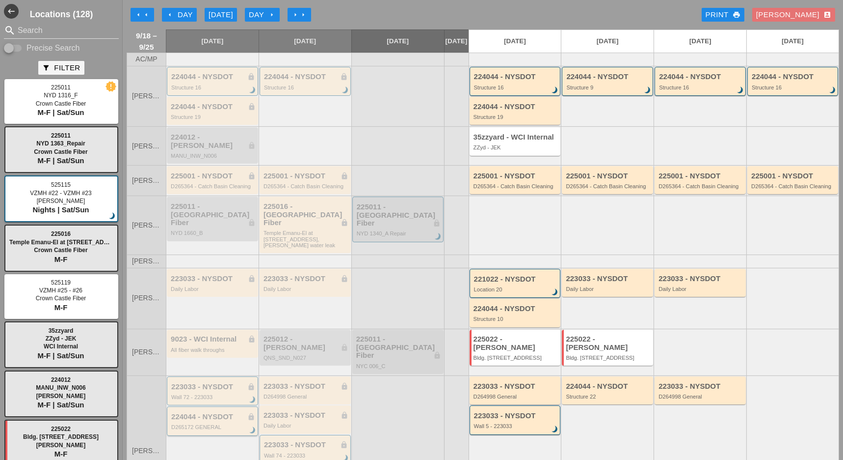
click at [211, 412] on div "224044 - NYSDOT lock" at bounding box center [213, 416] width 84 height 8
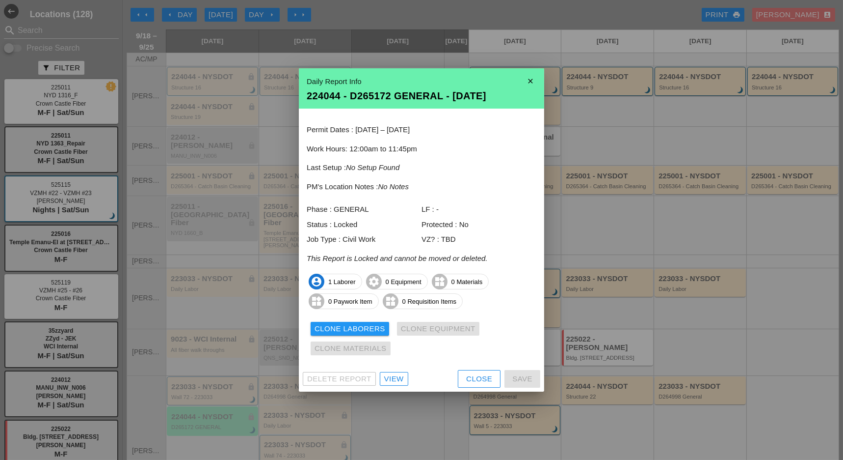
click at [395, 380] on div "View" at bounding box center [394, 378] width 20 height 11
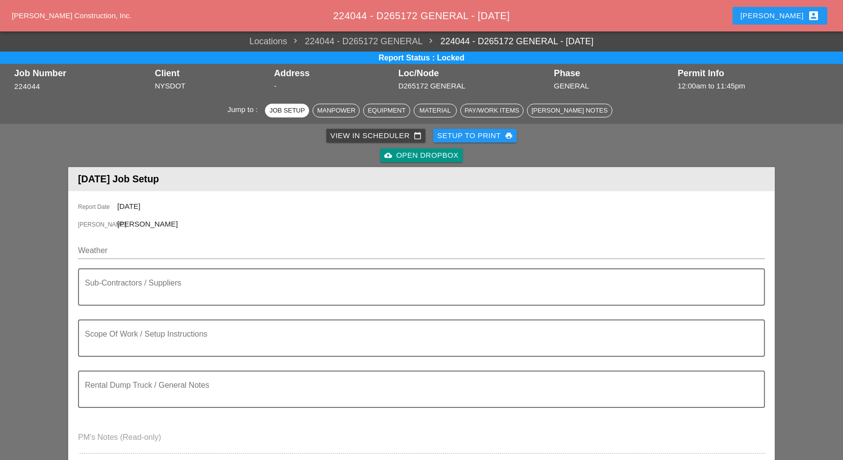
click at [489, 135] on div "Setup to Print print" at bounding box center [475, 135] width 76 height 11
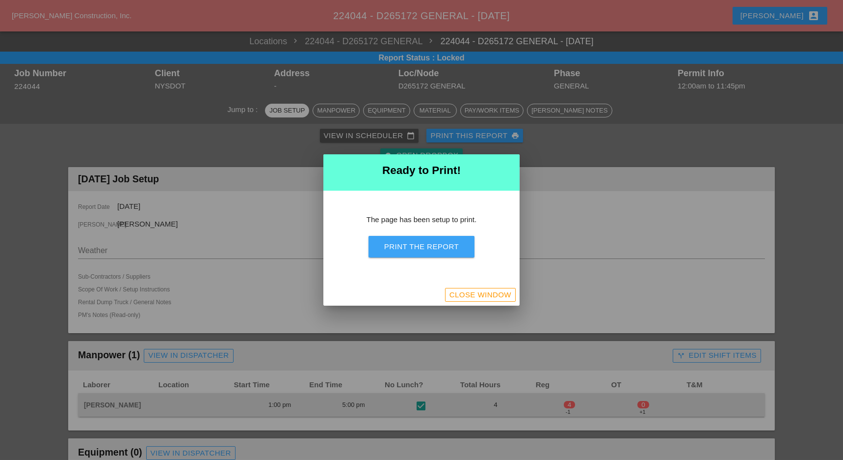
click at [437, 245] on div "Print the Report" at bounding box center [421, 246] width 75 height 11
click at [497, 297] on div "Close Window" at bounding box center [481, 294] width 62 height 11
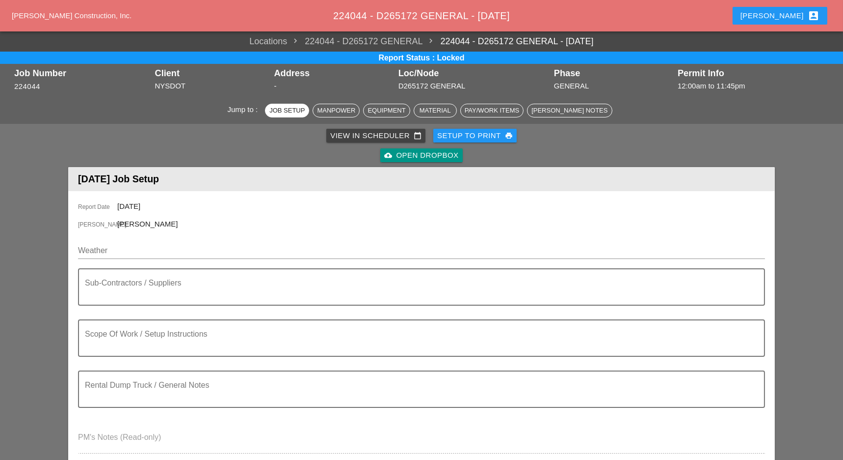
click at [364, 135] on div "View in Scheduler calendar_today" at bounding box center [375, 135] width 91 height 11
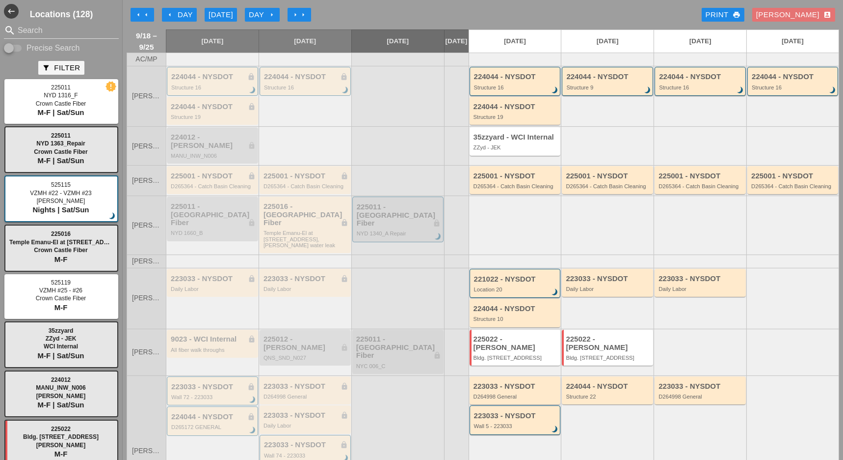
click at [266, 15] on div "Day arrow_right" at bounding box center [262, 14] width 27 height 11
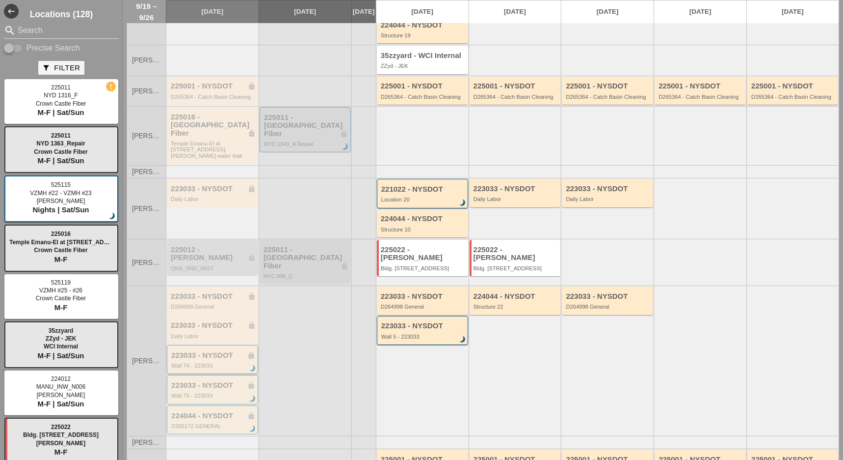
scroll to position [131, 0]
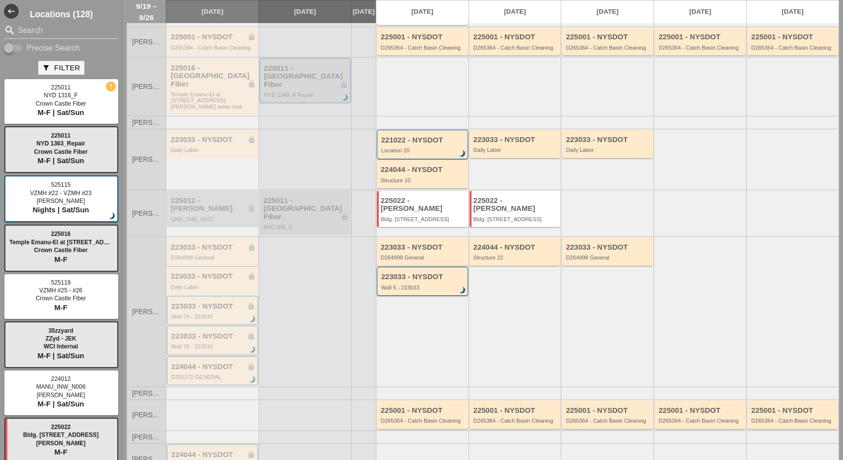
click at [207, 243] on div "223033 - NYSDOT lock" at bounding box center [213, 247] width 85 height 8
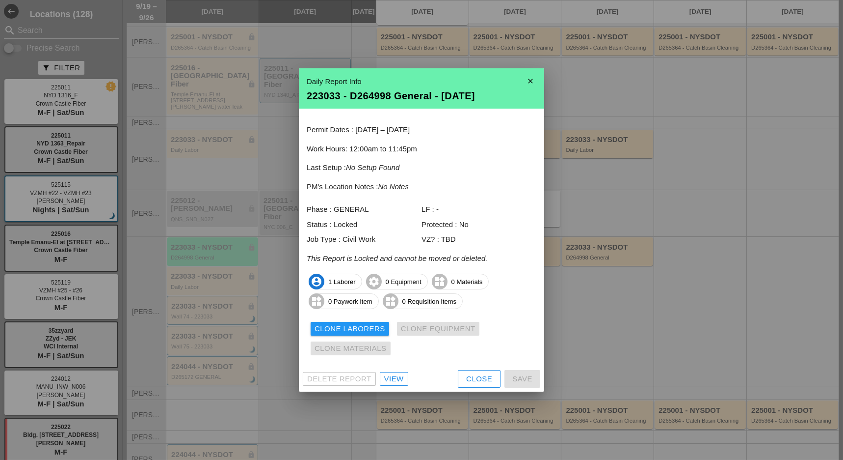
click at [402, 379] on div "View" at bounding box center [394, 378] width 20 height 11
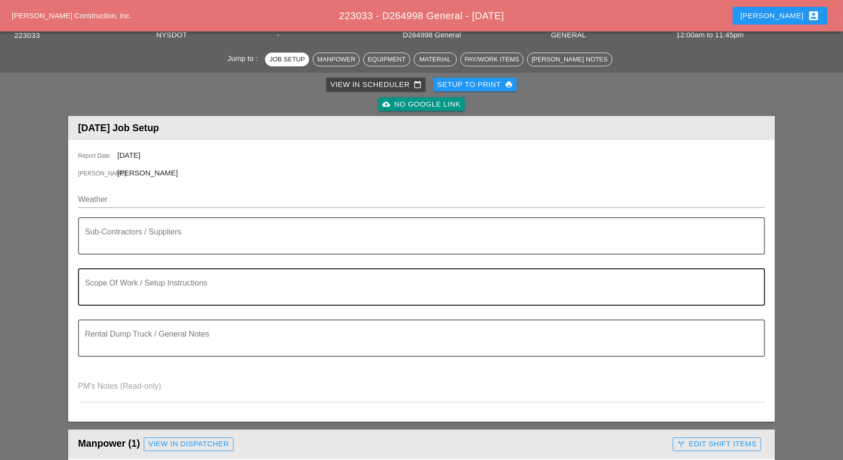
scroll to position [65, 0]
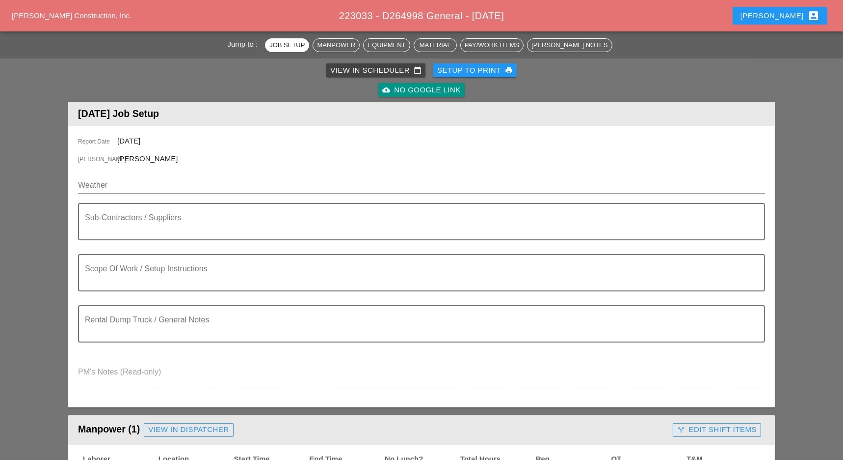
click at [488, 73] on div "Setup to Print print" at bounding box center [475, 70] width 76 height 11
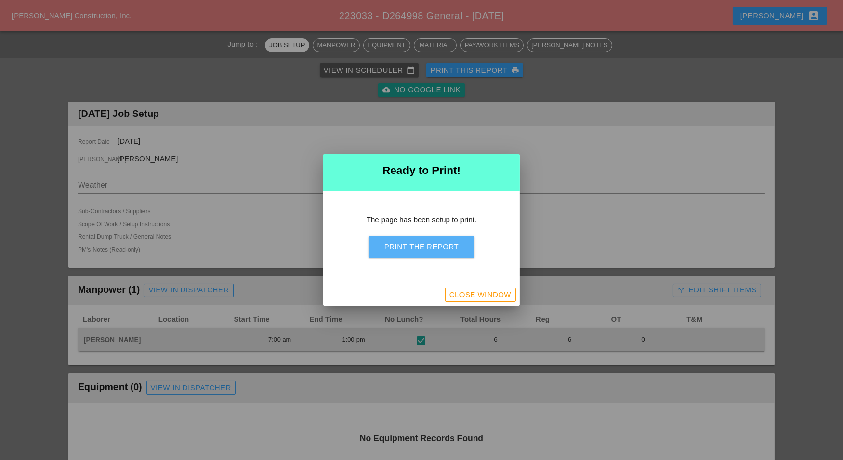
click at [439, 244] on div "Print the Report" at bounding box center [421, 246] width 75 height 11
click at [486, 295] on div "Close Window" at bounding box center [481, 294] width 62 height 11
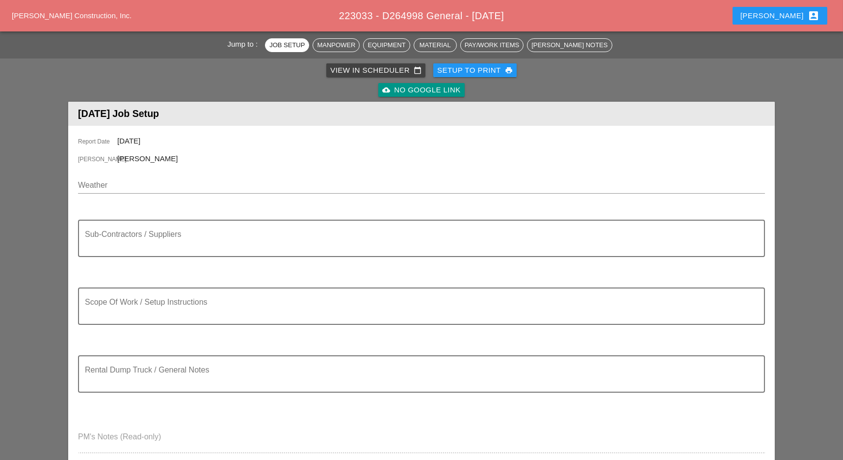
scroll to position [65, 0]
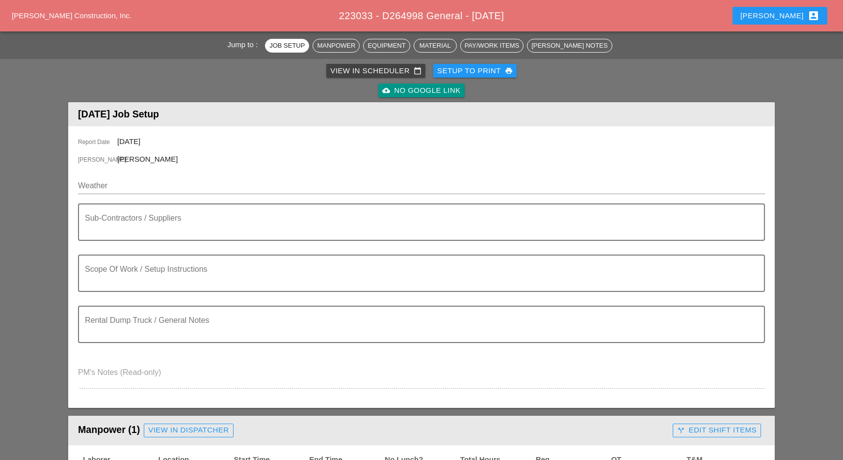
click at [346, 70] on div "View in Scheduler calendar_today" at bounding box center [375, 70] width 91 height 11
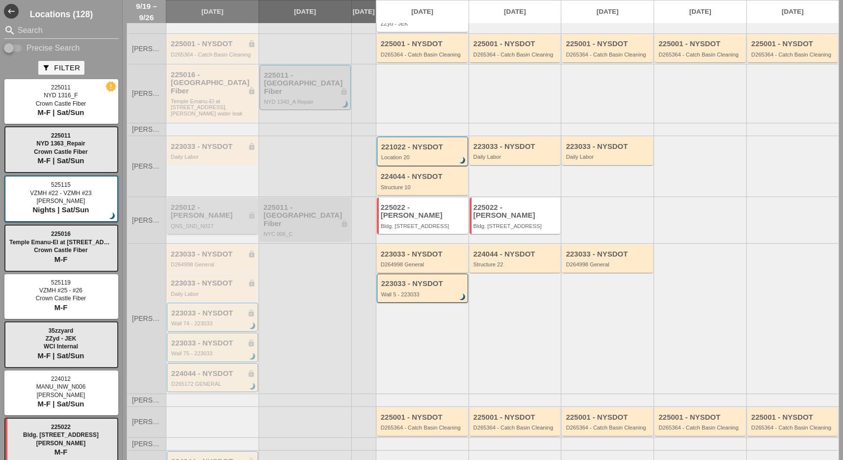
scroll to position [131, 0]
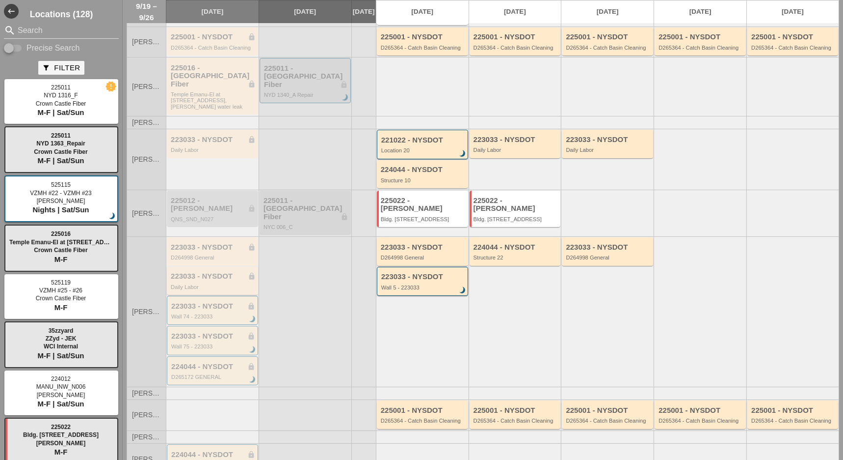
click at [206, 272] on div "223033 - NYSDOT lock" at bounding box center [213, 276] width 85 height 8
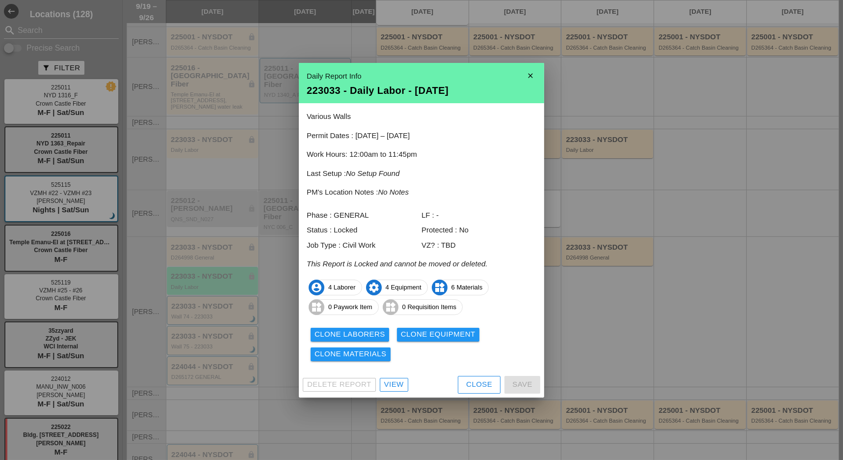
drag, startPoint x: 391, startPoint y: 386, endPoint x: 379, endPoint y: 384, distance: 11.5
click at [391, 386] on div "View" at bounding box center [394, 384] width 20 height 11
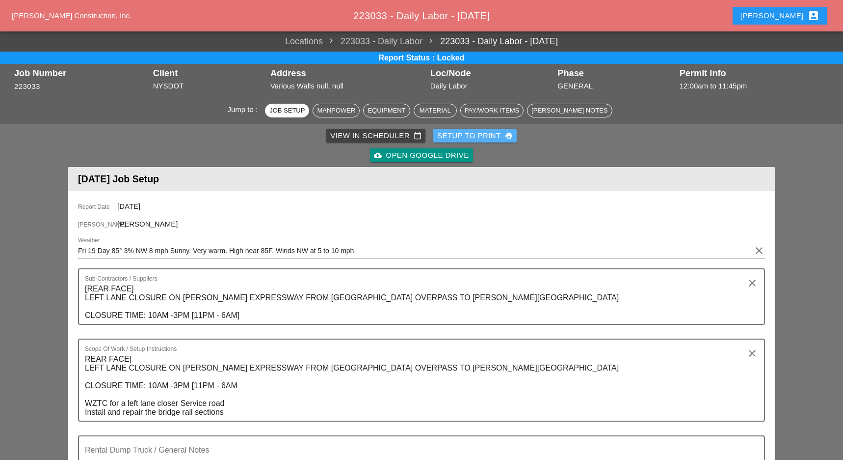
click at [491, 135] on div "Setup to Print print" at bounding box center [475, 135] width 76 height 11
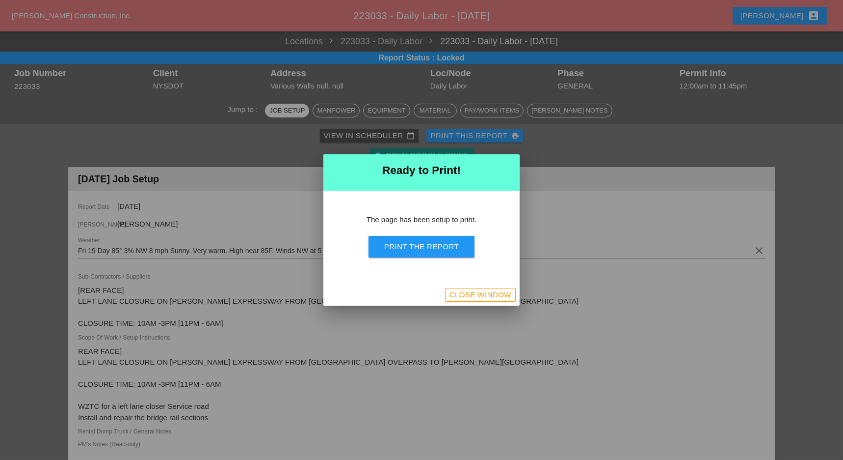
drag, startPoint x: 425, startPoint y: 245, endPoint x: 589, endPoint y: 342, distance: 190.1
click at [425, 246] on div "Print the Report" at bounding box center [421, 246] width 75 height 11
click at [506, 294] on div "Close Window" at bounding box center [481, 294] width 62 height 11
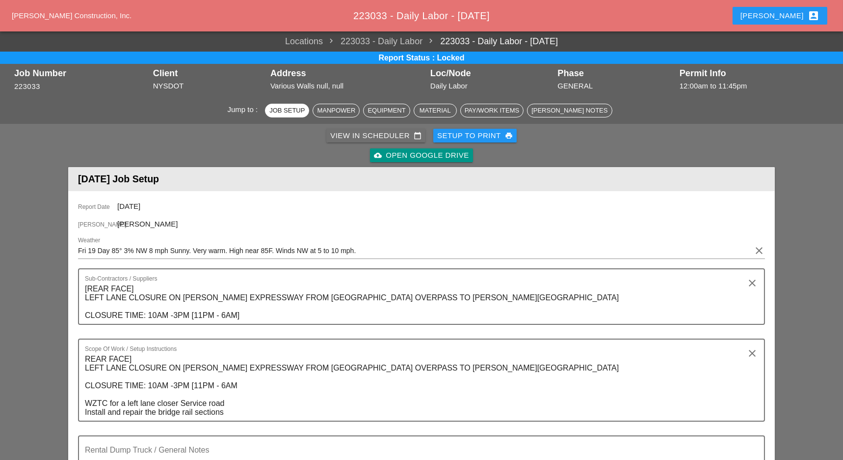
click at [342, 133] on div "View in Scheduler calendar_today" at bounding box center [375, 135] width 91 height 11
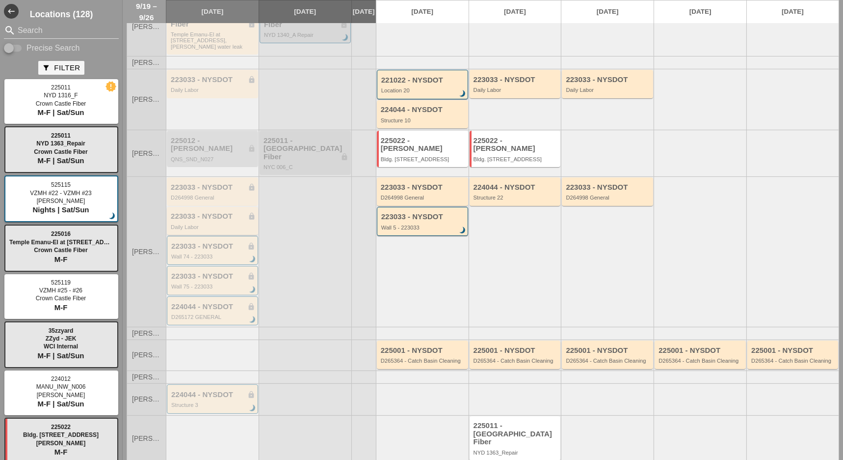
scroll to position [196, 0]
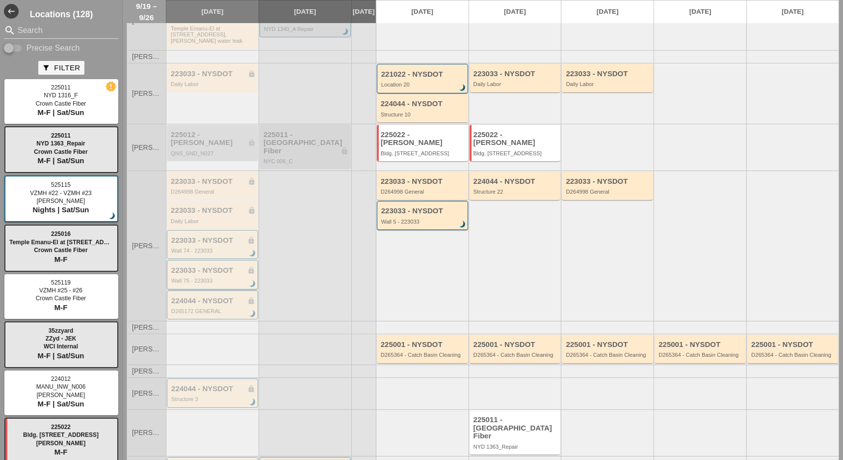
click at [208, 266] on div "223033 - NYSDOT lock Wall 75 - 223033 brightness_3" at bounding box center [213, 275] width 84 height 18
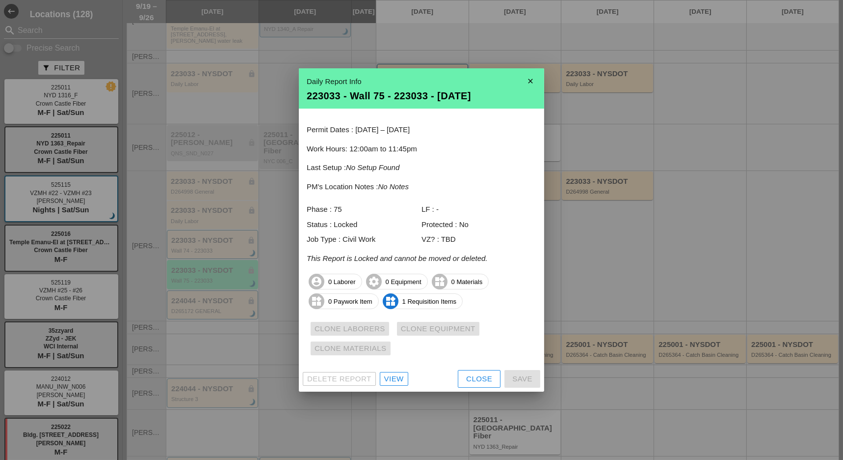
click at [380, 378] on link "View" at bounding box center [394, 379] width 28 height 14
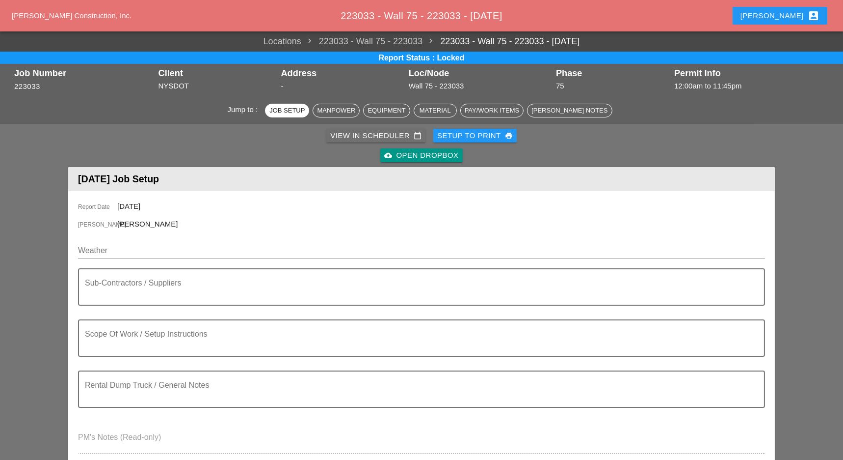
click at [376, 136] on div "View in Scheduler calendar_today" at bounding box center [375, 135] width 91 height 11
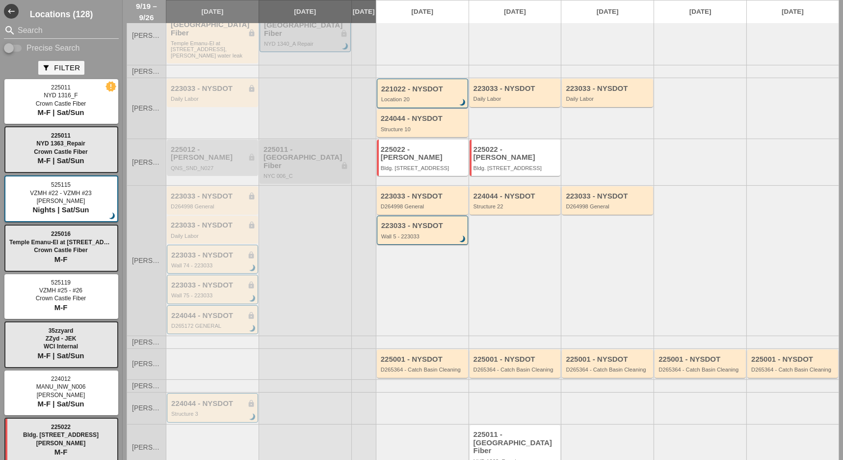
scroll to position [207, 0]
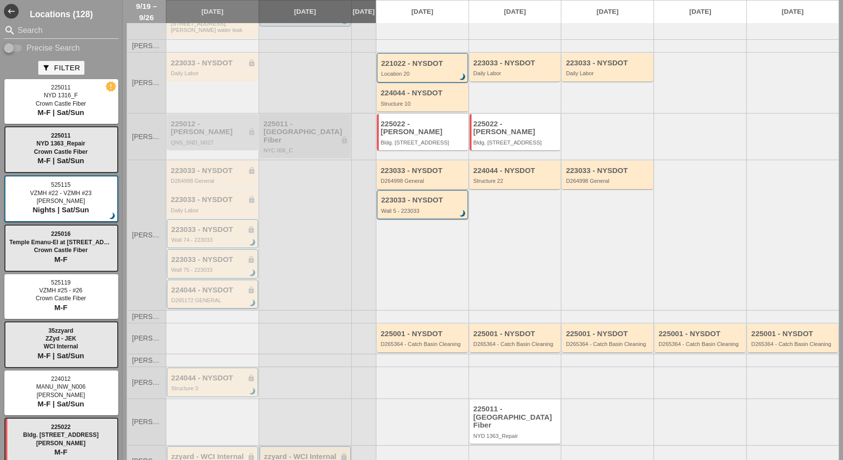
click at [225, 286] on div "224044 - NYSDOT lock" at bounding box center [213, 290] width 84 height 8
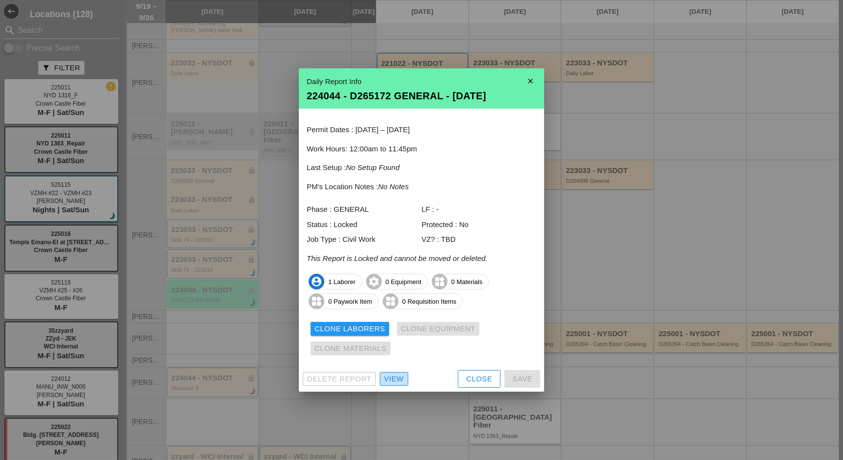
click at [390, 372] on link "View" at bounding box center [394, 379] width 28 height 14
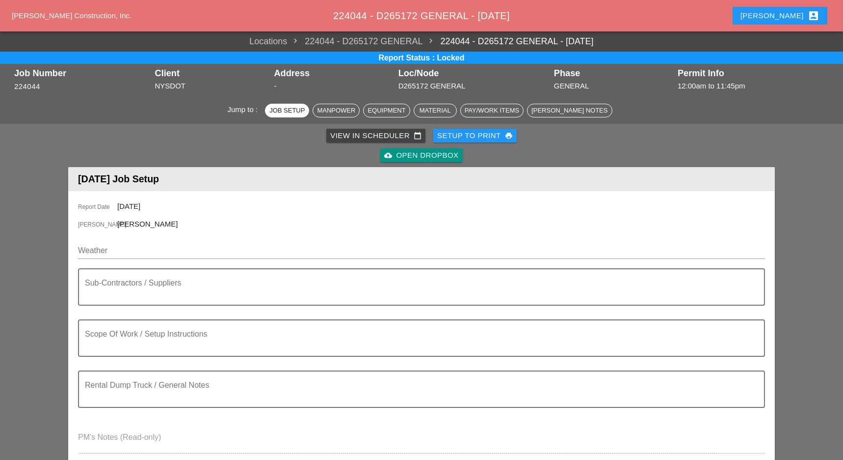
click at [474, 137] on div "Setup to Print print" at bounding box center [475, 135] width 76 height 11
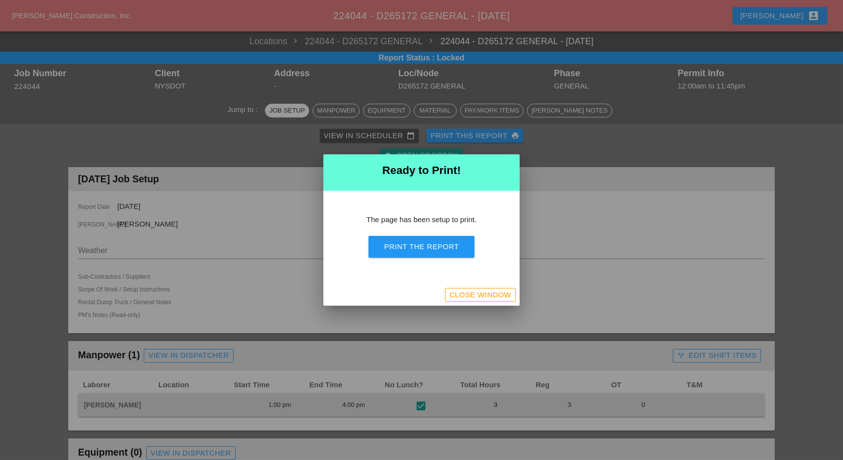
click at [454, 245] on div "Print the Report" at bounding box center [421, 246] width 75 height 11
click at [506, 294] on div "Close Window" at bounding box center [481, 294] width 62 height 11
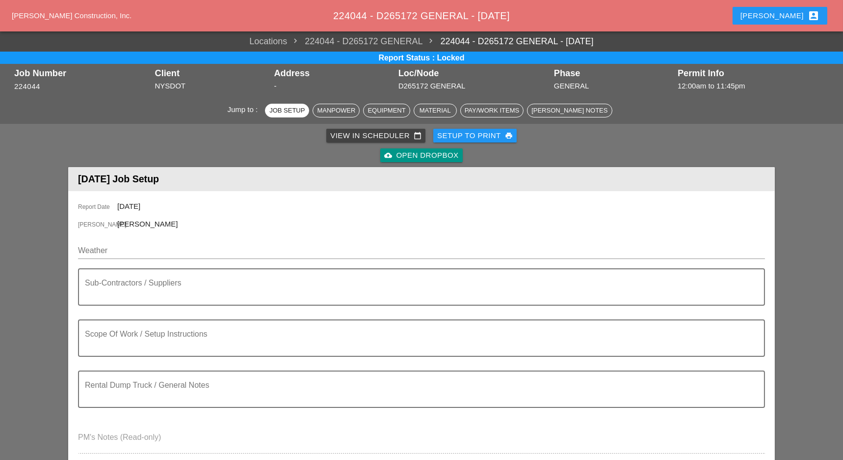
click at [340, 131] on div "View in Scheduler calendar_today" at bounding box center [375, 135] width 91 height 11
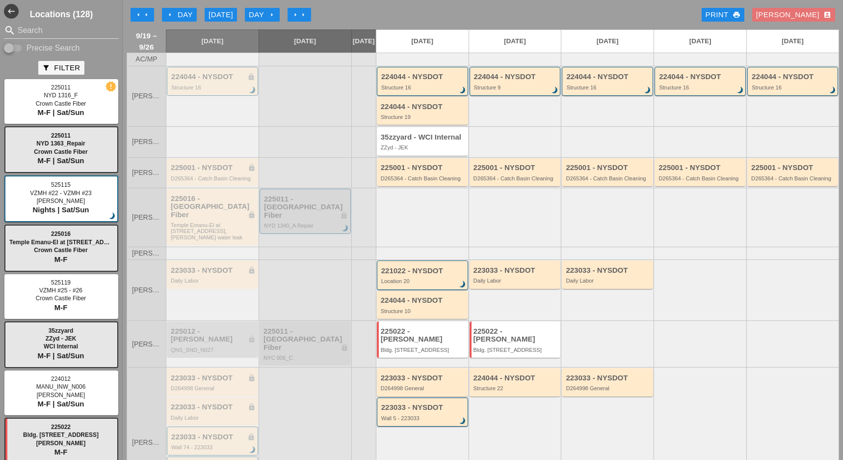
click at [186, 17] on div "arrow_left Day" at bounding box center [179, 14] width 27 height 11
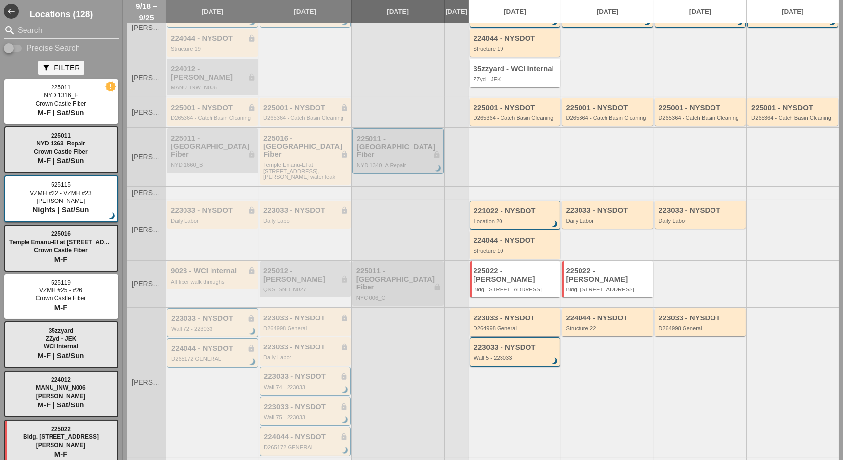
scroll to position [196, 0]
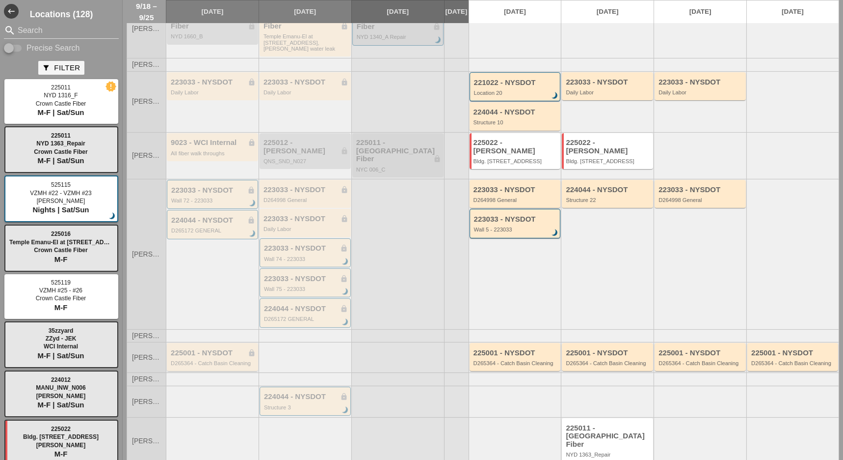
click at [217, 349] on div "225001 - NYSDOT lock D265364 - Catch Basin Cleaning" at bounding box center [213, 358] width 85 height 18
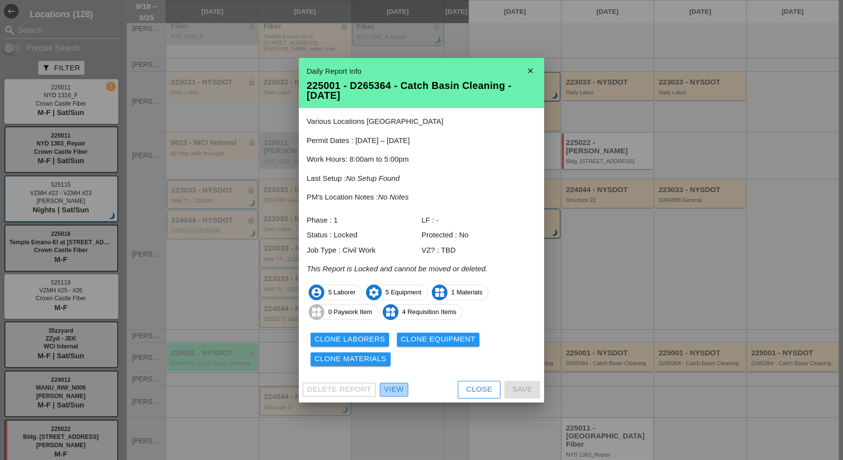
click at [397, 393] on div "View" at bounding box center [394, 388] width 20 height 11
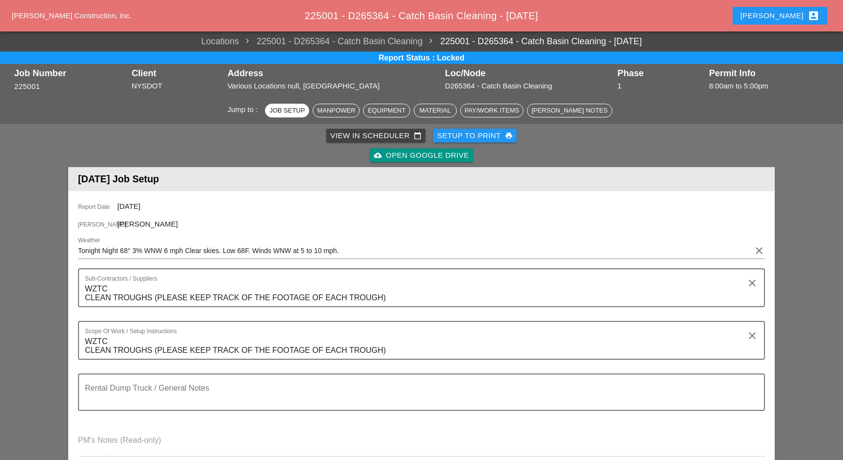
click at [384, 135] on div "View in Scheduler calendar_today" at bounding box center [375, 135] width 91 height 11
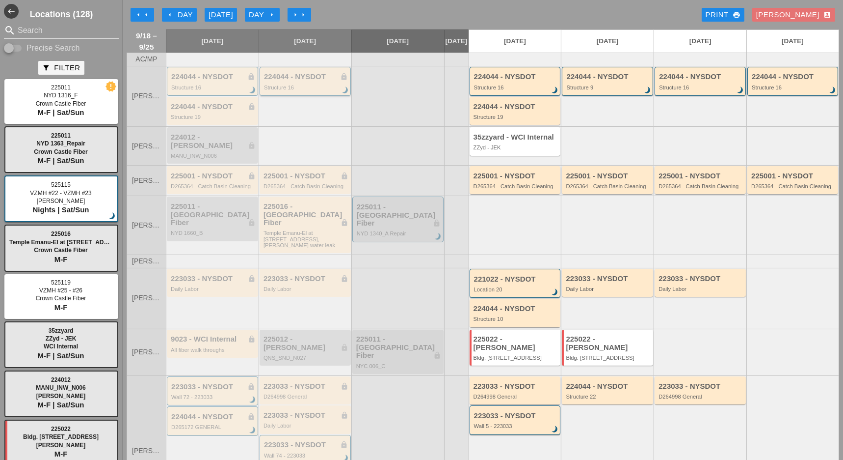
click at [304, 87] on div "224044 - NYSDOT lock Structure 16 brightness_3" at bounding box center [306, 82] width 84 height 18
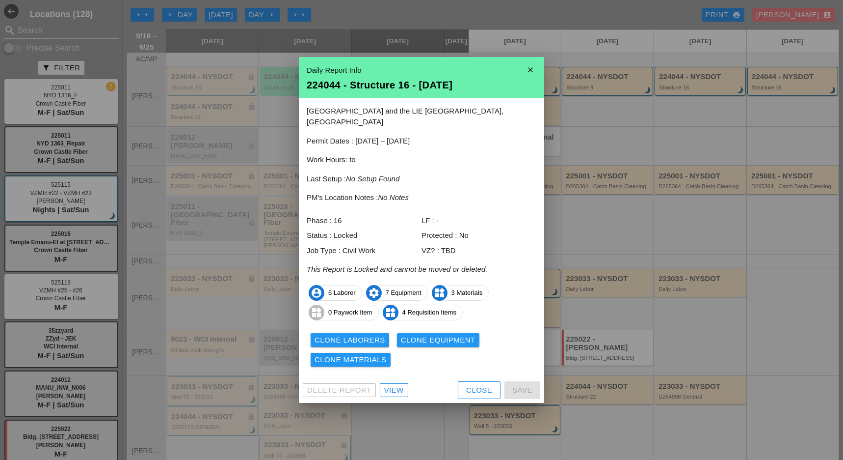
click at [478, 384] on div "Close" at bounding box center [479, 389] width 26 height 11
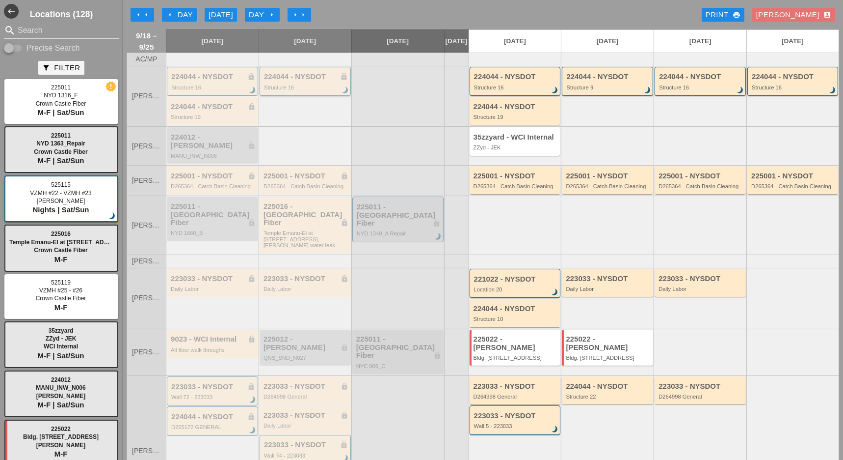
click at [293, 81] on div "224044 - NYSDOT lock" at bounding box center [306, 77] width 84 height 8
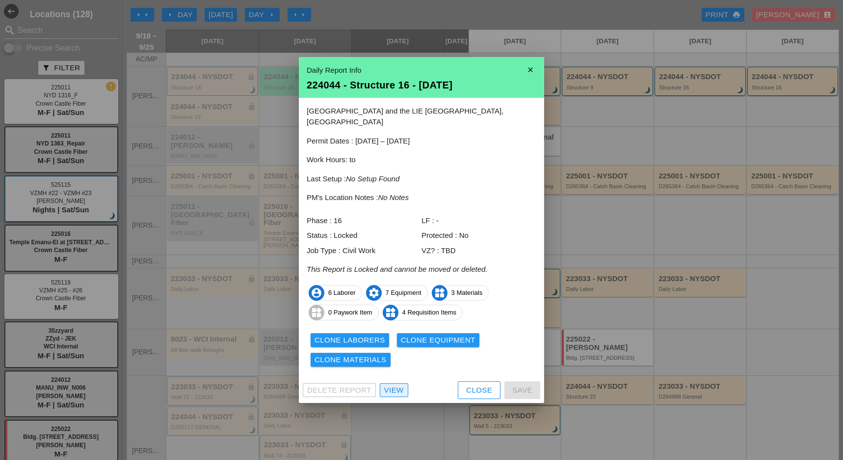
click at [397, 384] on div "View" at bounding box center [394, 389] width 20 height 11
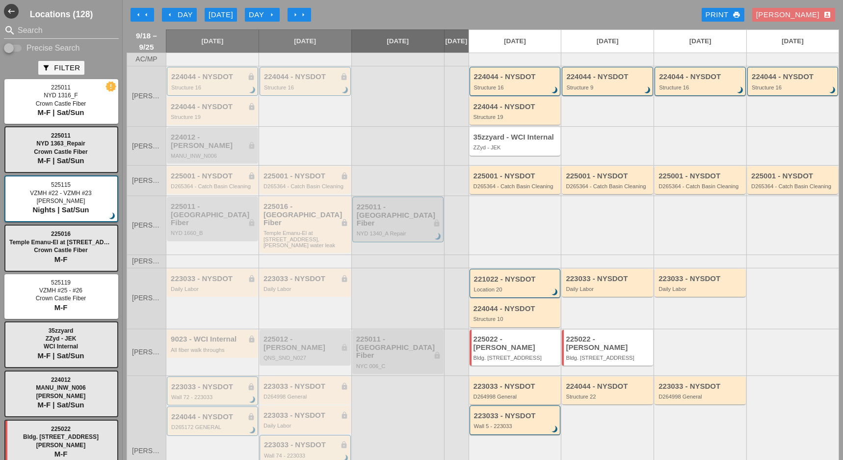
click at [175, 12] on div "arrow_left Day" at bounding box center [179, 14] width 27 height 11
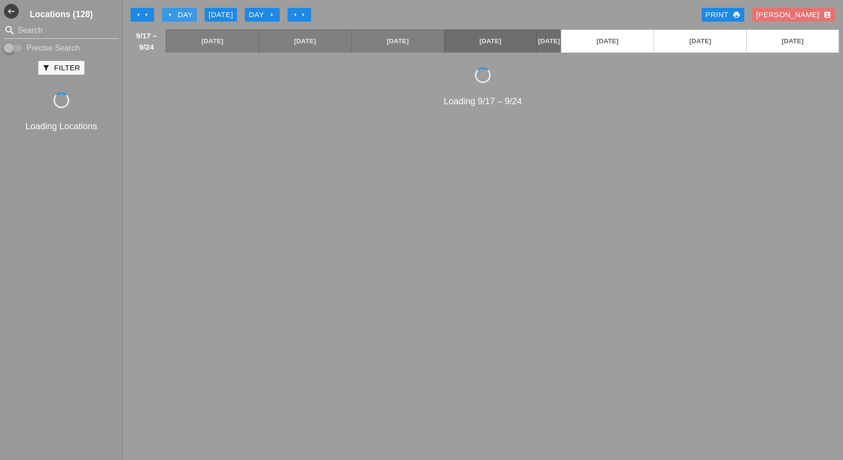
click at [175, 12] on div "arrow_left Day" at bounding box center [179, 14] width 27 height 11
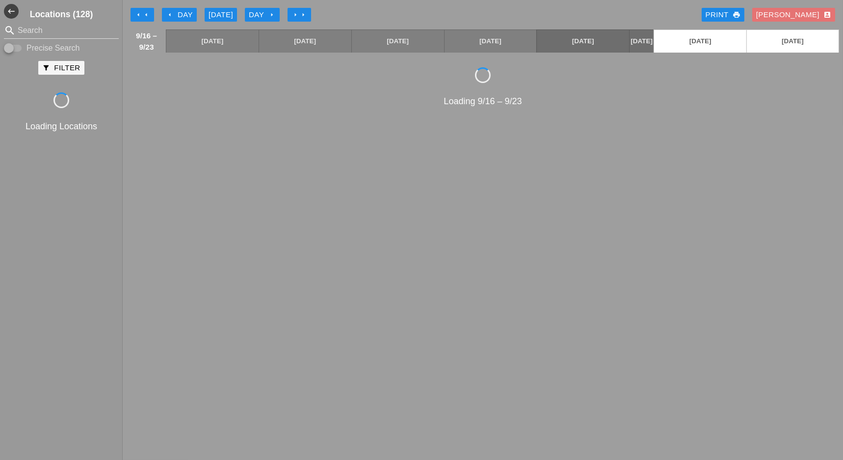
click at [265, 15] on div "Day arrow_right" at bounding box center [262, 14] width 27 height 11
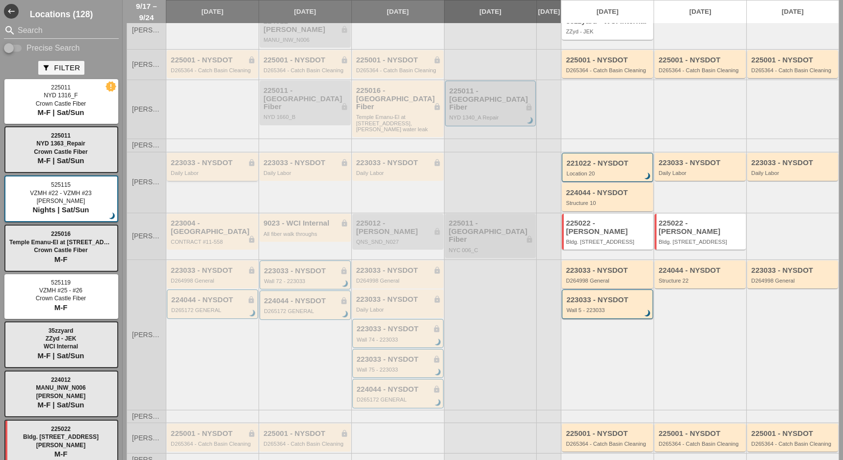
scroll to position [196, 0]
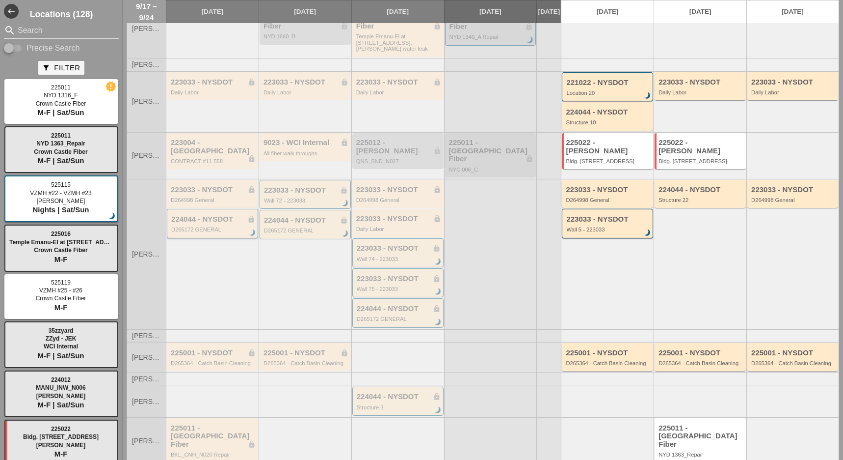
click at [223, 226] on div "D265172 GENERAL" at bounding box center [213, 229] width 84 height 6
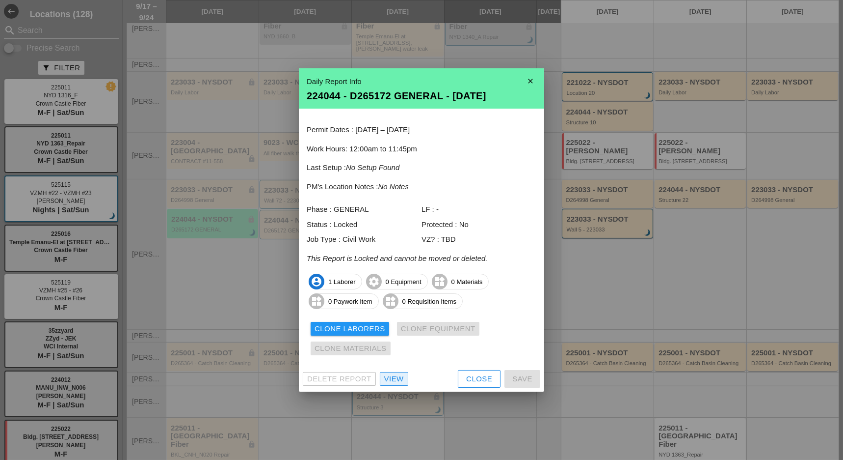
drag, startPoint x: 395, startPoint y: 377, endPoint x: 384, endPoint y: 371, distance: 12.1
click at [396, 377] on div "View" at bounding box center [394, 378] width 20 height 11
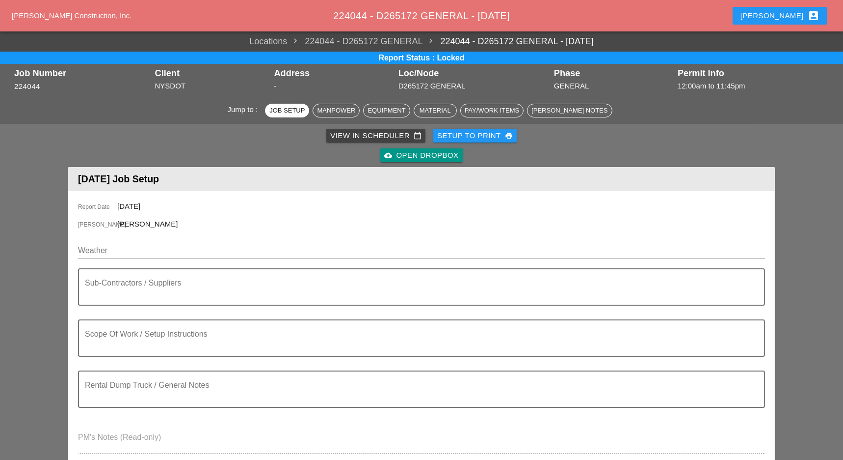
click at [485, 131] on div "Setup to Print print" at bounding box center [475, 135] width 76 height 11
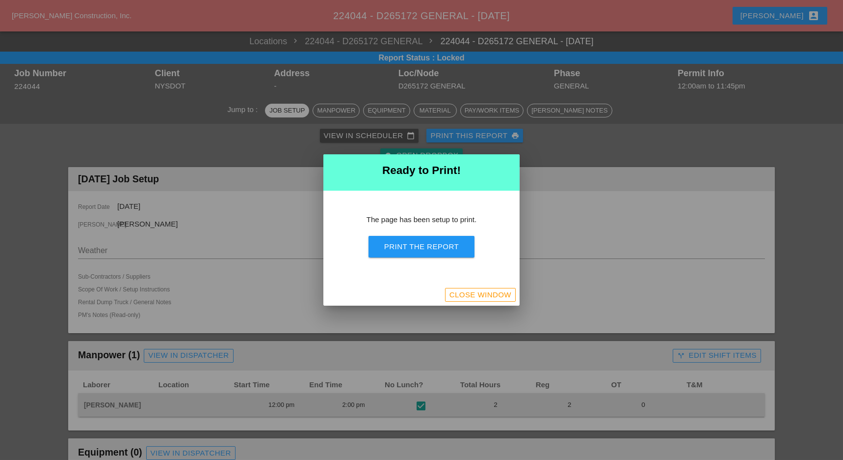
click at [432, 244] on div "Print the Report" at bounding box center [421, 246] width 75 height 11
click at [498, 294] on div "Close Window" at bounding box center [481, 294] width 62 height 11
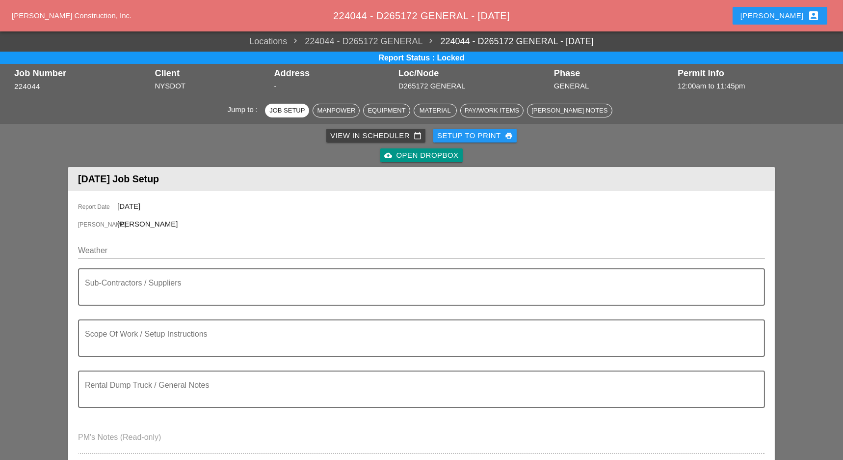
click at [788, 13] on div "Luca account_box" at bounding box center [780, 16] width 79 height 12
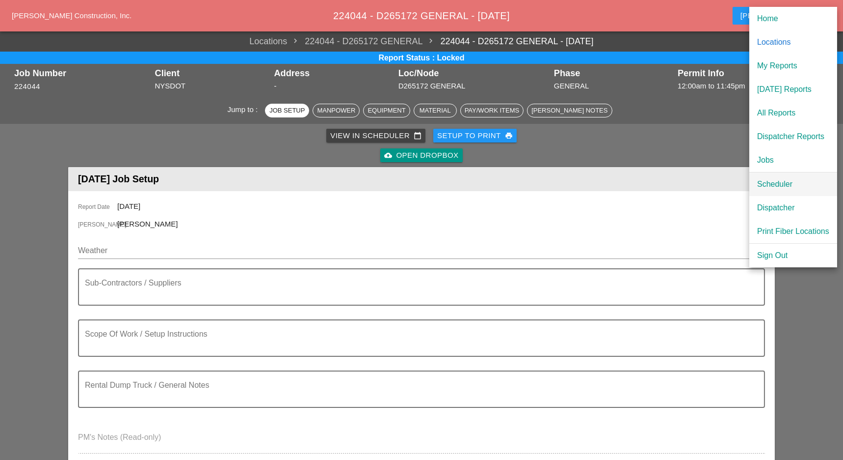
click at [777, 184] on div "Scheduler" at bounding box center [794, 184] width 72 height 12
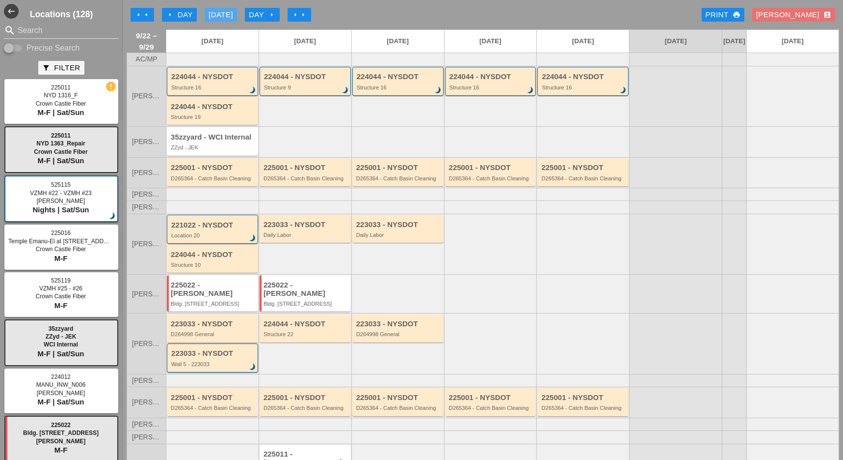
click at [224, 8] on button "[DATE]" at bounding box center [221, 15] width 32 height 14
click at [284, 81] on div "224044 - NYSDOT" at bounding box center [306, 77] width 84 height 8
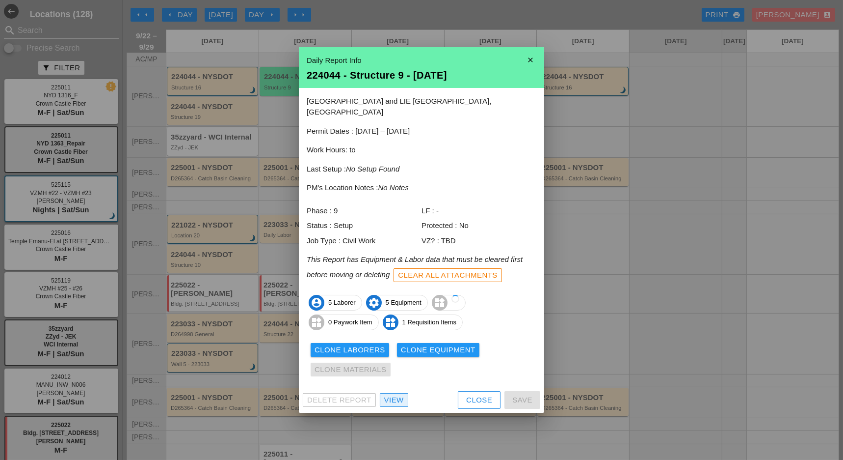
click at [401, 394] on div "View" at bounding box center [394, 399] width 20 height 11
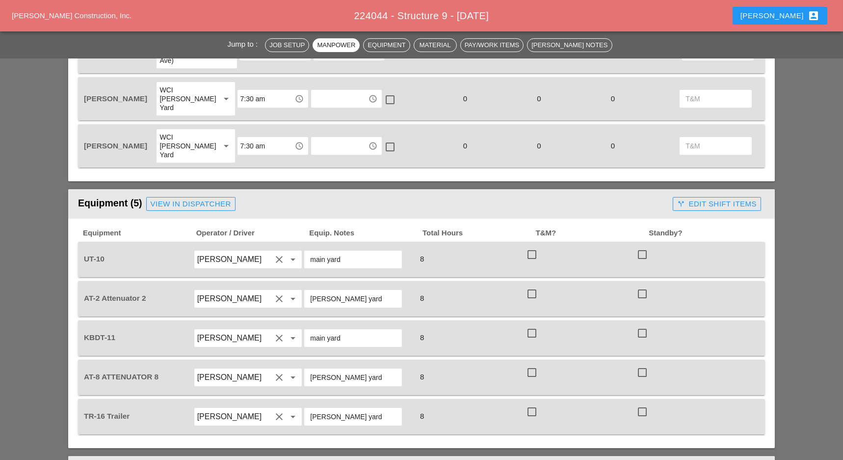
scroll to position [654, 0]
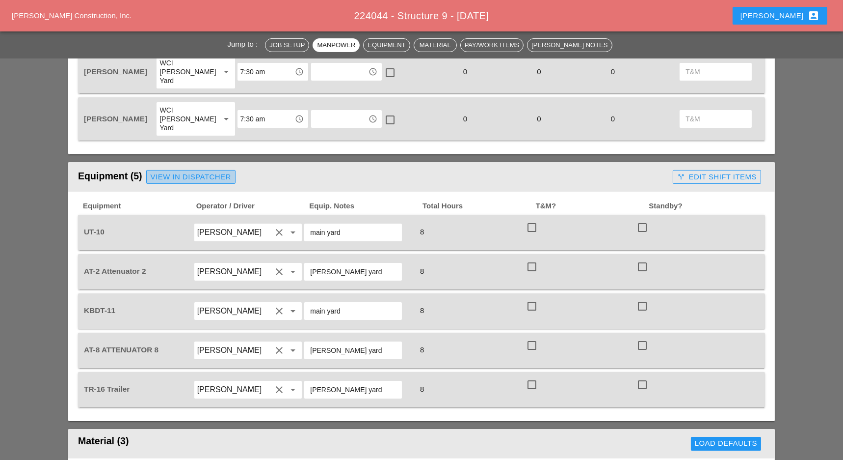
click at [217, 171] on div "View in Dispatcher" at bounding box center [191, 176] width 81 height 11
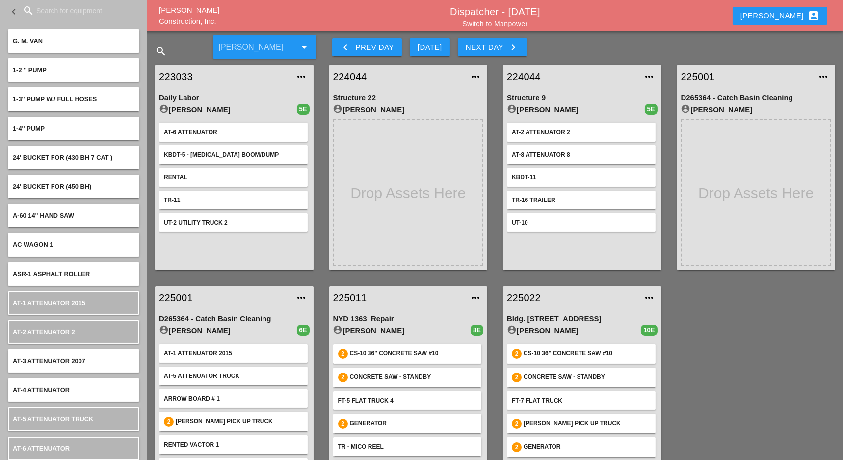
click at [52, 4] on input "Search for equipment" at bounding box center [80, 11] width 89 height 16
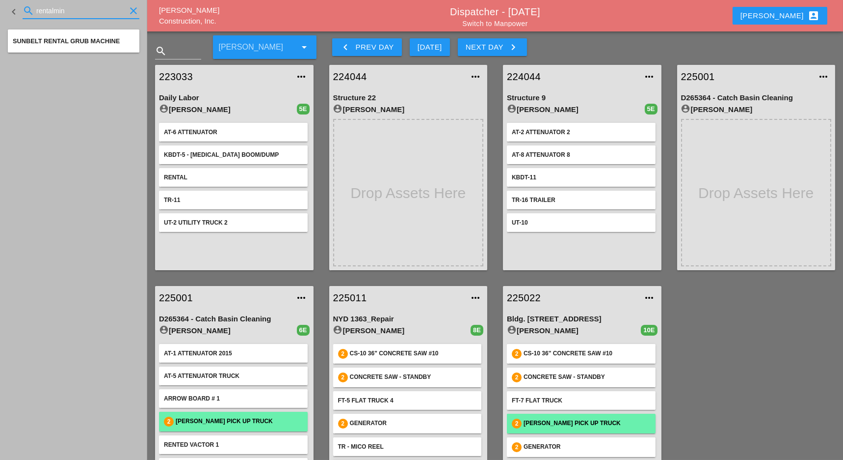
drag, startPoint x: 73, startPoint y: 12, endPoint x: 33, endPoint y: 9, distance: 39.9
click at [33, 9] on div "search rentalmin clear" at bounding box center [81, 11] width 117 height 16
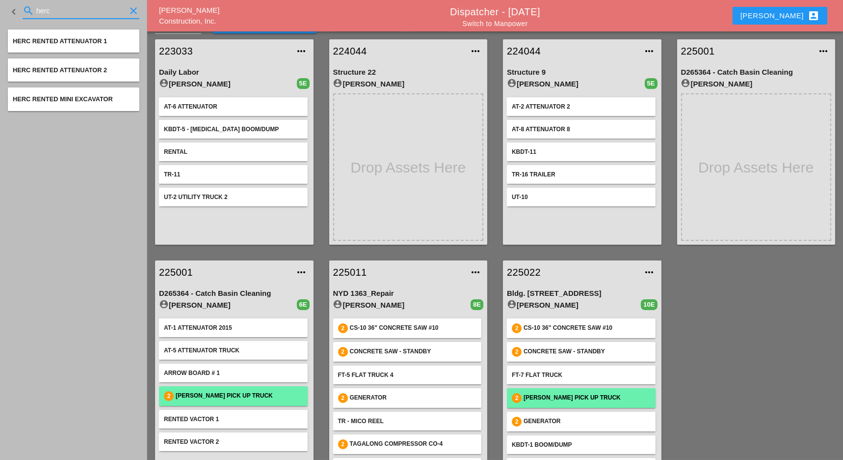
scroll to position [39, 0]
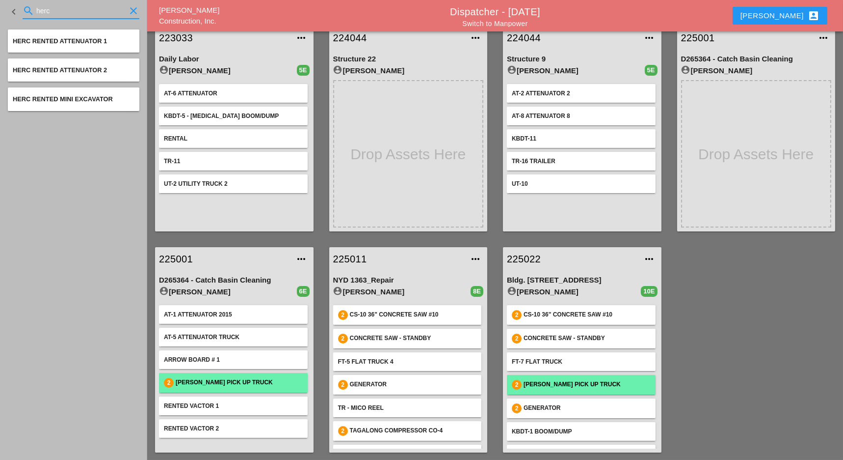
type input "herc"
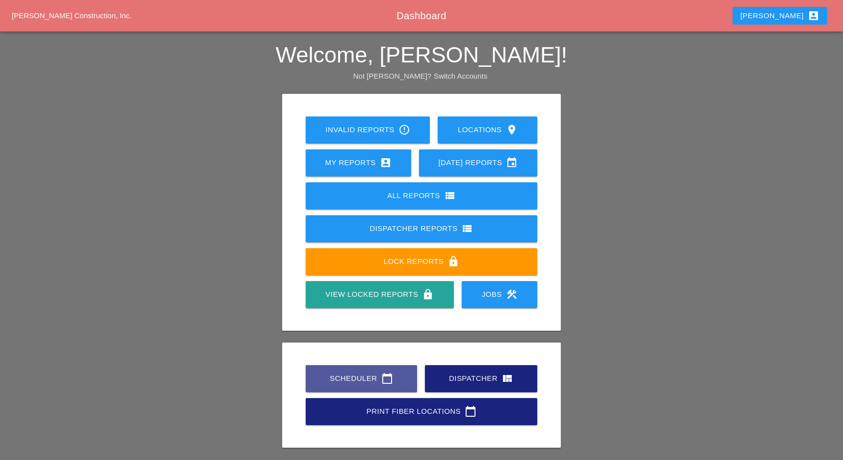
click at [351, 378] on div "Scheduler calendar_today" at bounding box center [362, 378] width 80 height 12
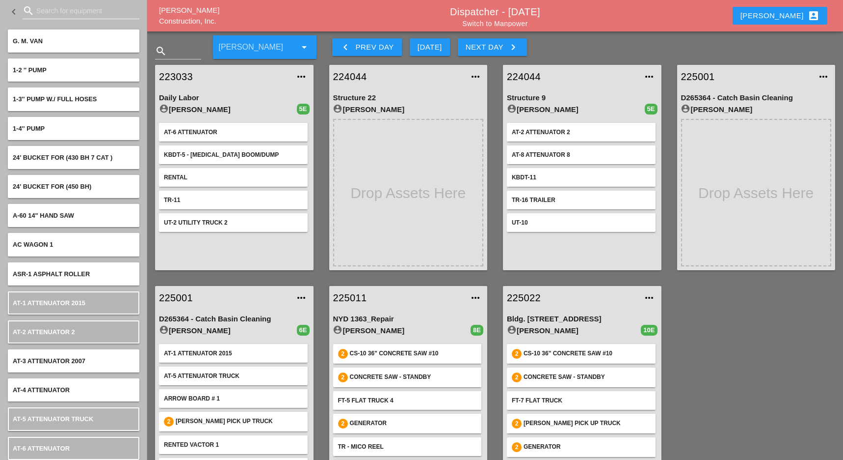
click at [42, 8] on input "Search for equipment" at bounding box center [80, 11] width 89 height 16
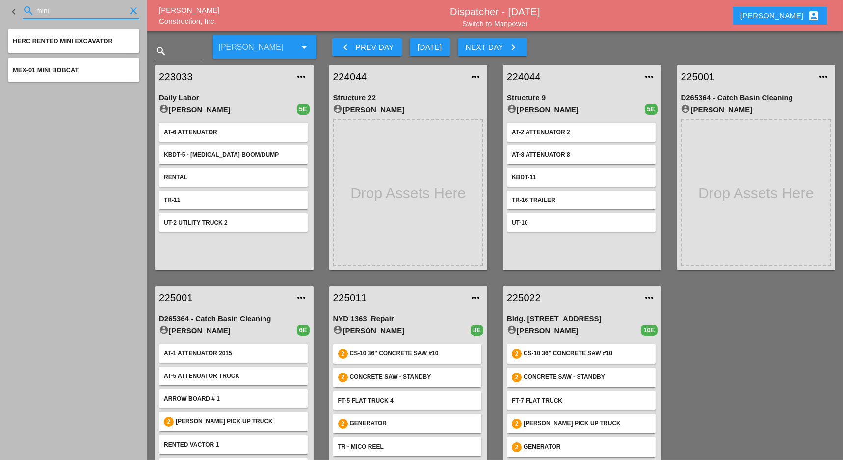
type input "mini"
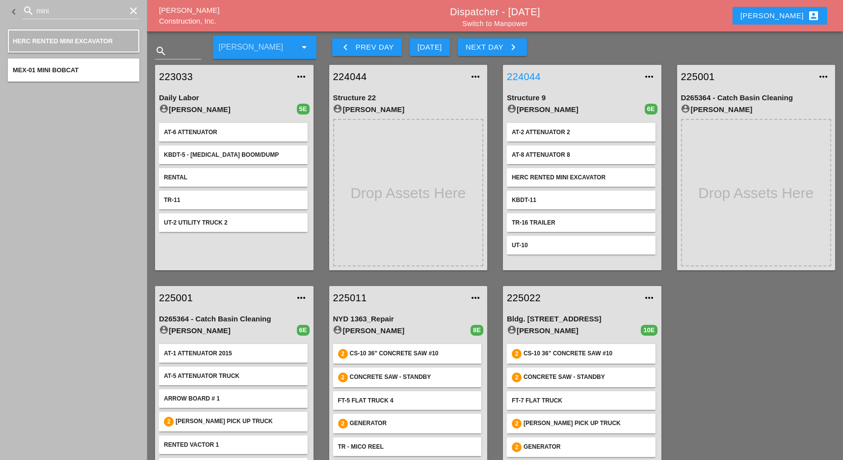
click at [525, 77] on link "224044" at bounding box center [572, 76] width 131 height 15
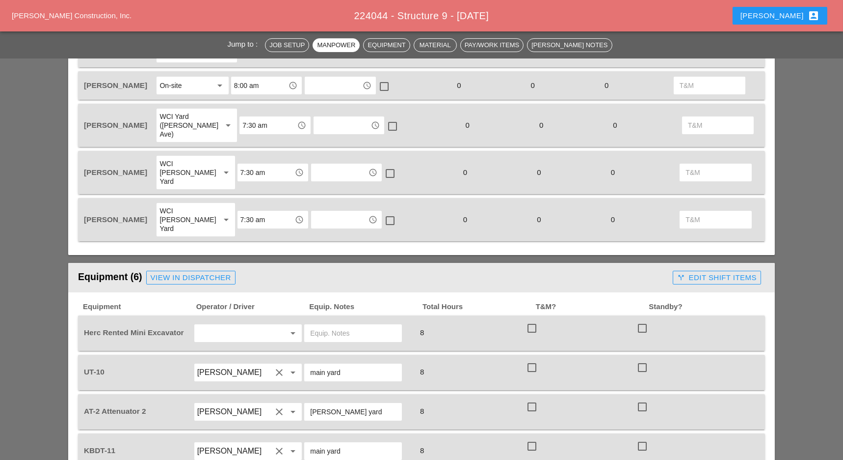
scroll to position [589, 0]
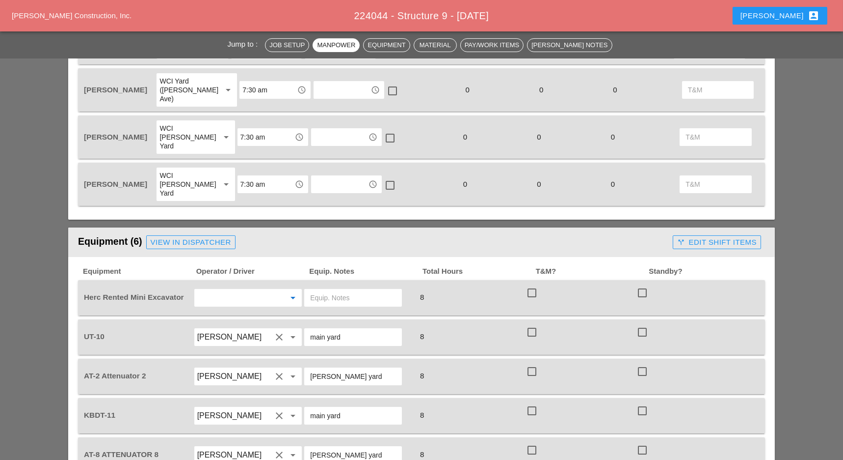
click at [222, 290] on input "text" at bounding box center [234, 298] width 75 height 16
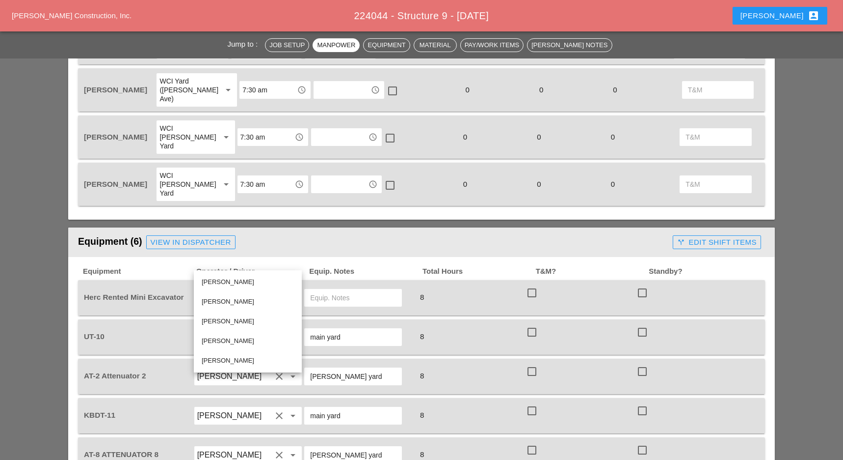
click at [224, 317] on div "Simao Pinheiro" at bounding box center [248, 321] width 92 height 12
type input "Simao Pinheiro"
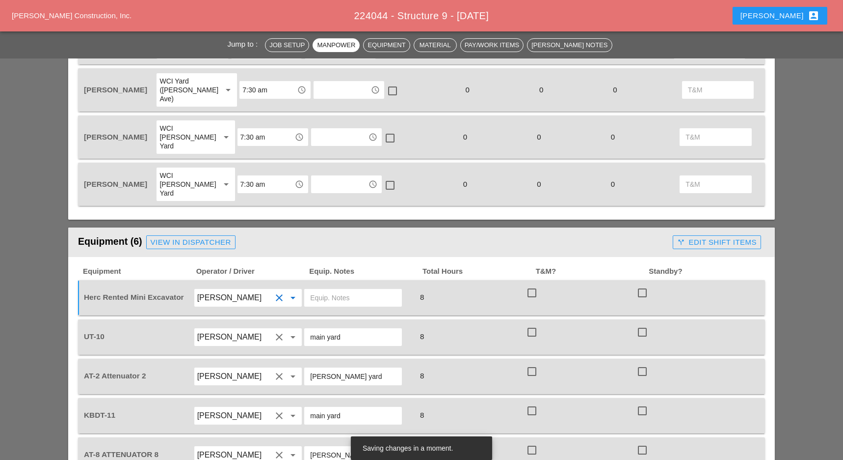
click at [317, 290] on input "text" at bounding box center [353, 298] width 86 height 16
drag, startPoint x: 358, startPoint y: 339, endPoint x: 287, endPoint y: 338, distance: 71.7
click at [277, 362] on div "AT-2 Attenuator 2 Luis Ocasio clear arrow_drop_down Bruckner yard 8 check_box_o…" at bounding box center [414, 375] width 665 height 27
click at [330, 290] on input "text" at bounding box center [353, 298] width 86 height 16
paste input "Bruckner yard"
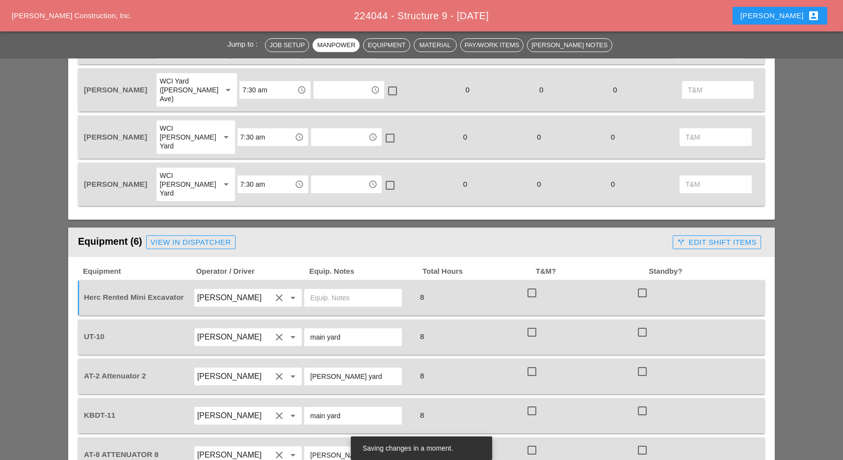
type input "Bruckner yard"
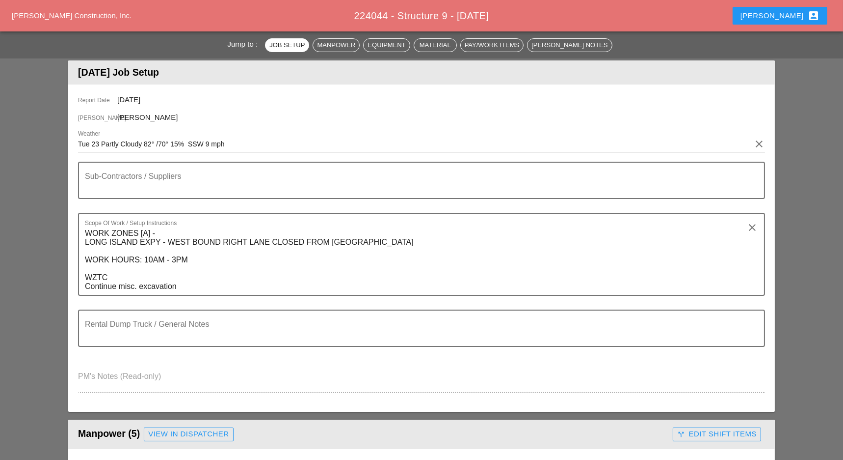
scroll to position [0, 0]
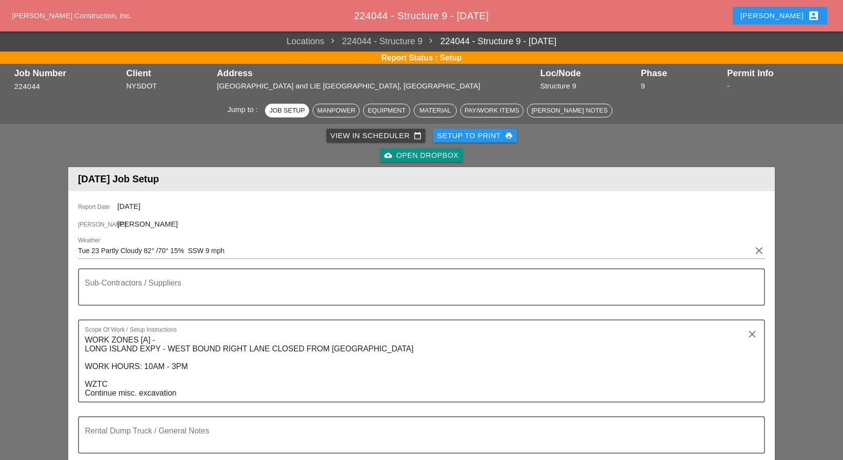
click at [275, 189] on header "[DATE] Job Setup" at bounding box center [421, 179] width 707 height 24
